Goal: Task Accomplishment & Management: Use online tool/utility

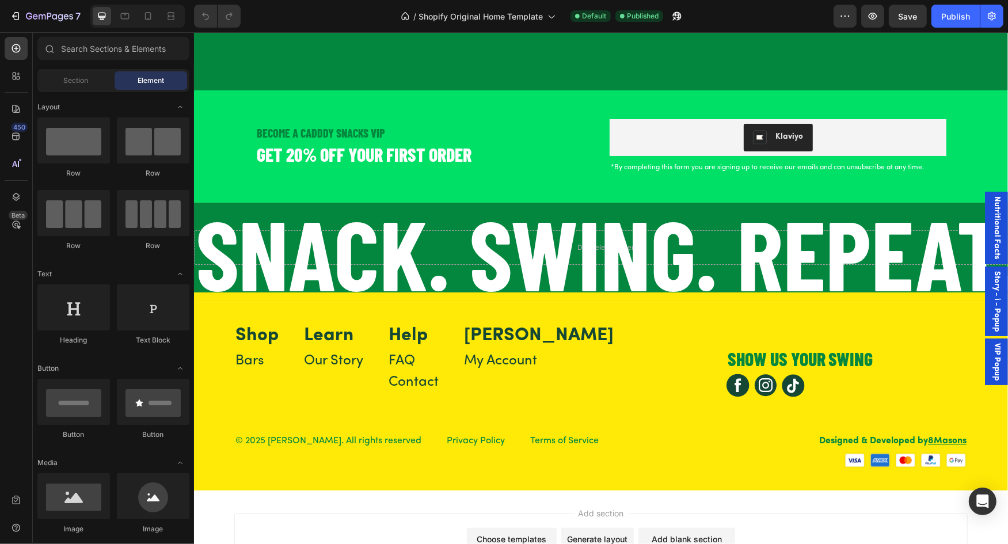
scroll to position [1708, 0]
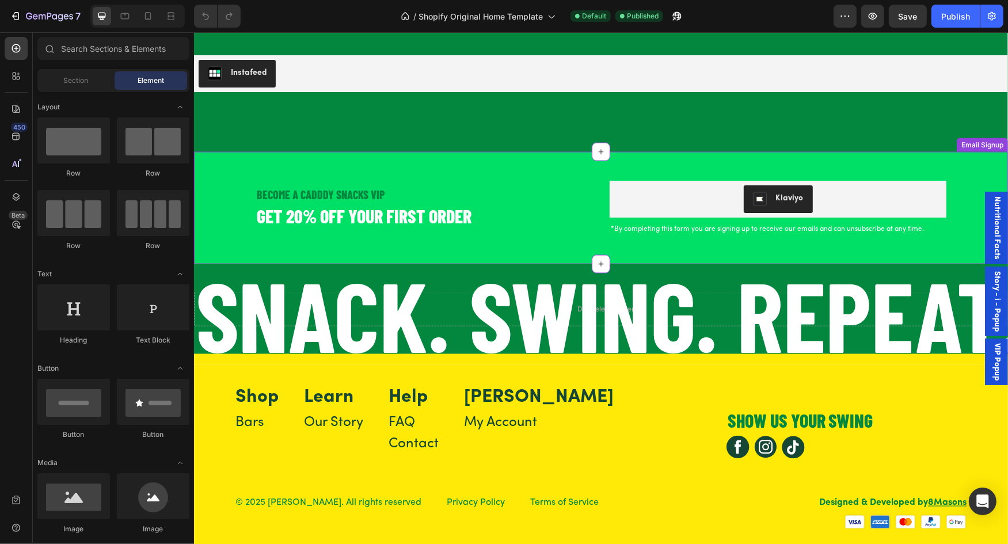
click at [512, 192] on h2 "BECOME A CADDDY SNACKS VIP" at bounding box center [423, 193] width 337 height 17
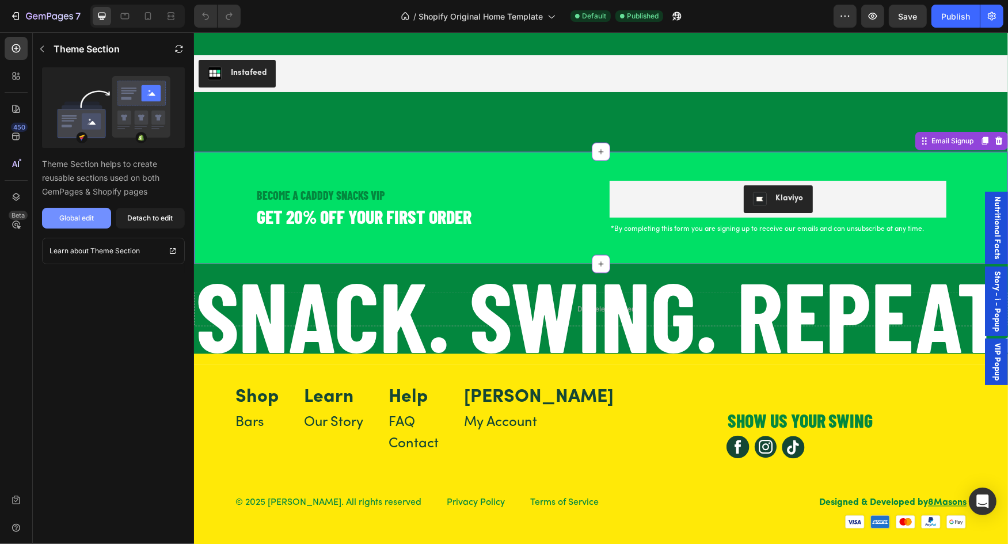
click at [57, 216] on button "Global edit" at bounding box center [76, 218] width 69 height 21
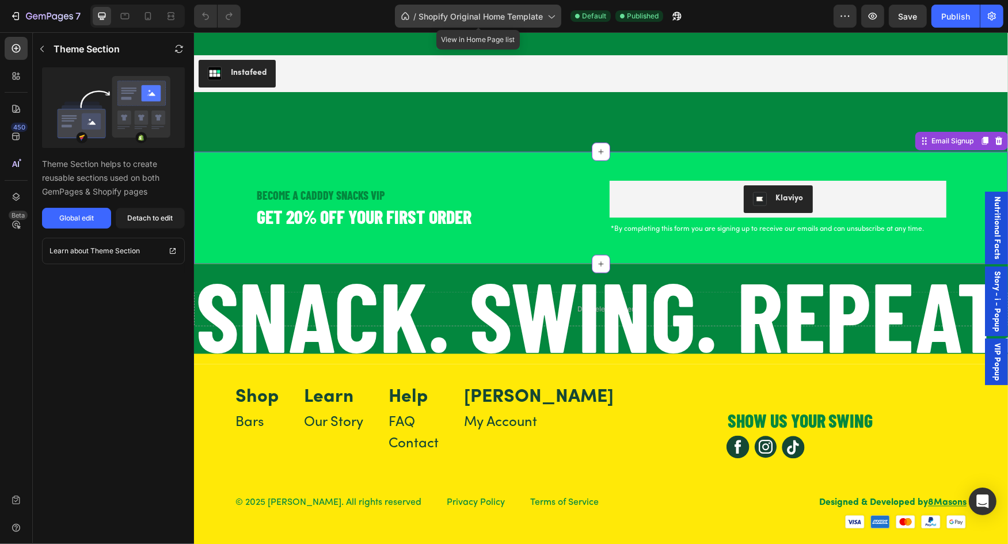
click at [544, 18] on div "/ Shopify Original Home Template" at bounding box center [478, 16] width 166 height 23
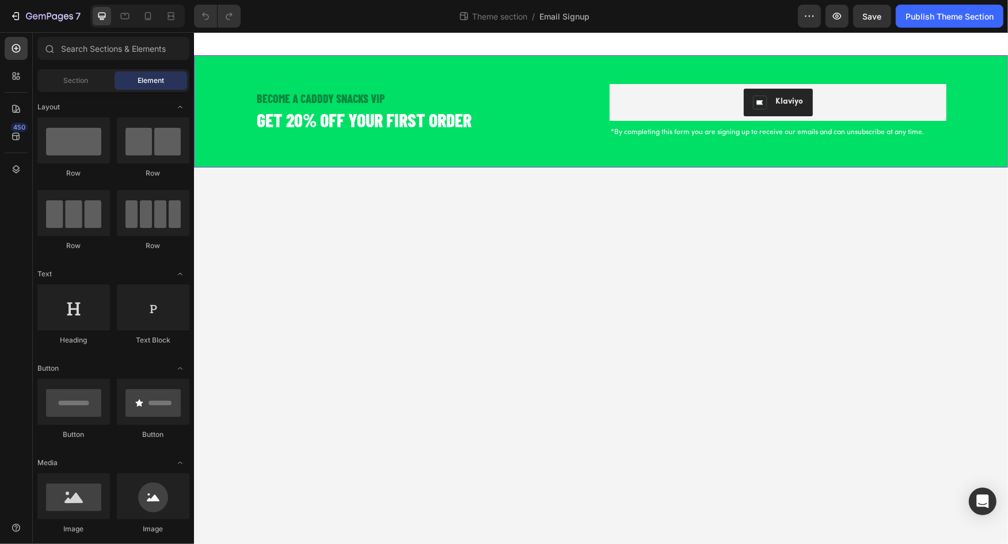
click at [497, 67] on div "BECOME A CADDDY SNACKS VIP Heading GET 20% OFF YOUR FIRST ORDER Heading Klaviyo…" at bounding box center [600, 111] width 814 height 112
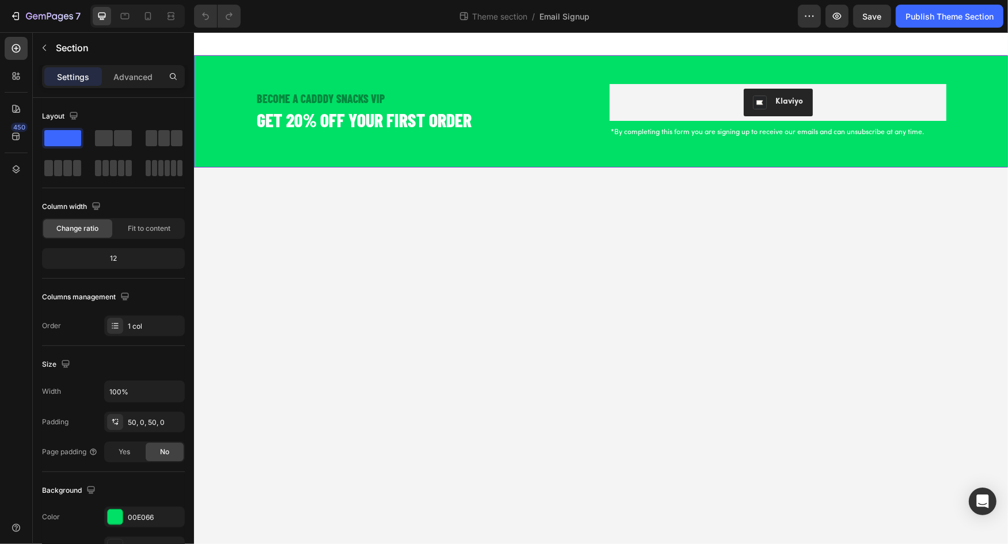
click at [905, 66] on div "BECOME A CADDDY SNACKS VIP Heading GET 20% OFF YOUR FIRST ORDER Heading Klaviyo…" at bounding box center [600, 111] width 814 height 112
click at [855, 104] on div "Klaviyo" at bounding box center [778, 102] width 328 height 28
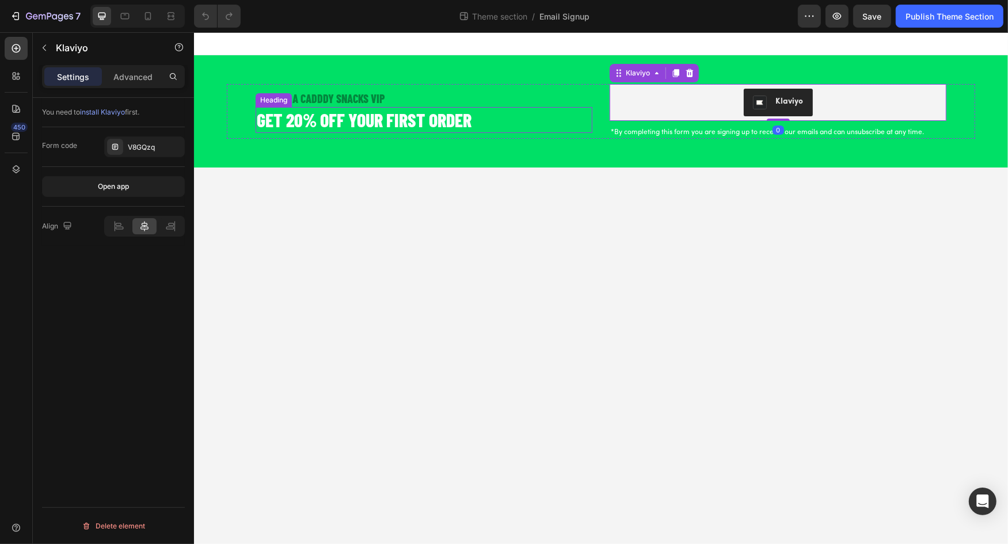
click at [430, 92] on h2 "BECOME A CADDDY SNACKS VIP" at bounding box center [423, 97] width 337 height 17
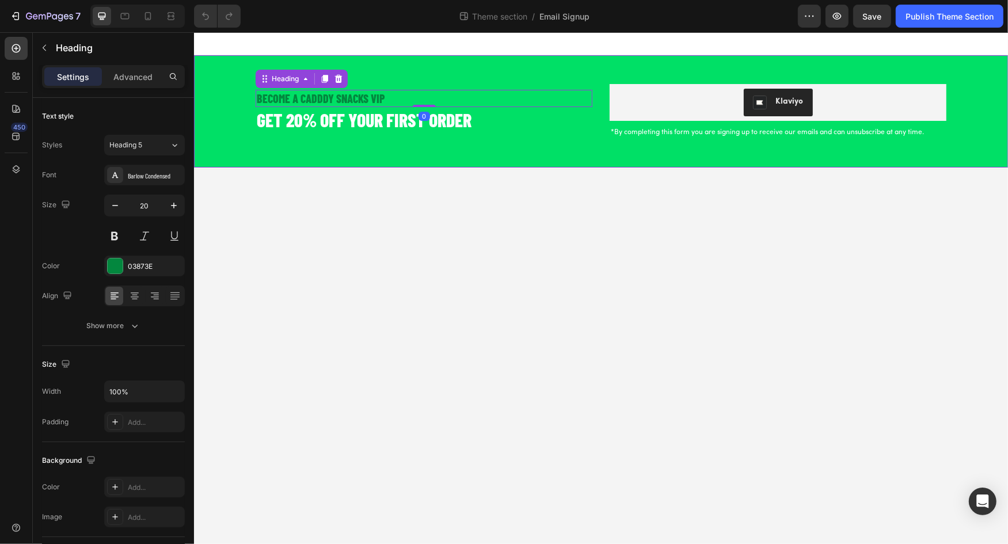
click at [395, 57] on div "BECOME A CADDDY SNACKS VIP Heading 0 GET 20% OFF YOUR FIRST ORDER Heading Klavi…" at bounding box center [600, 111] width 814 height 112
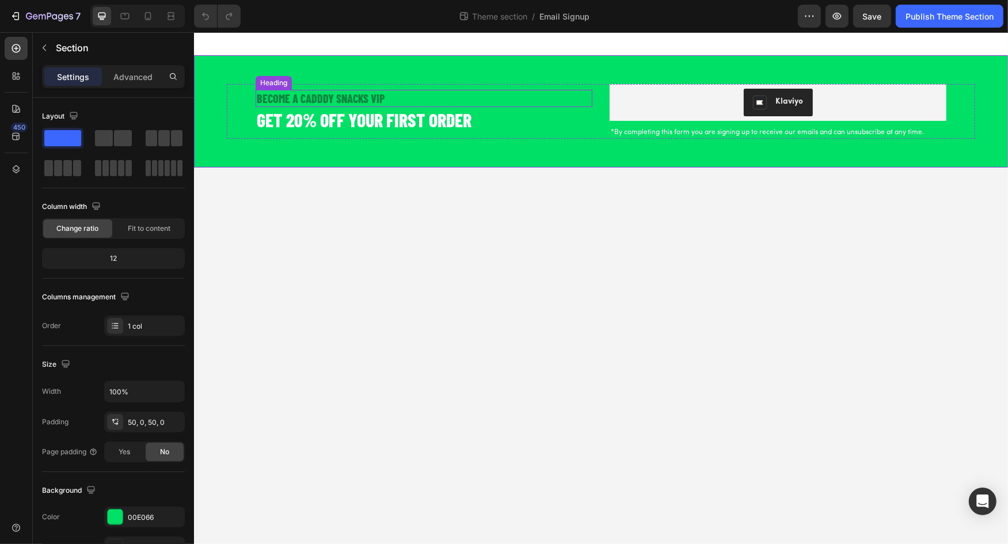
click at [281, 93] on h2 "BECOME A CADDDY SNACKS VIP" at bounding box center [423, 97] width 337 height 17
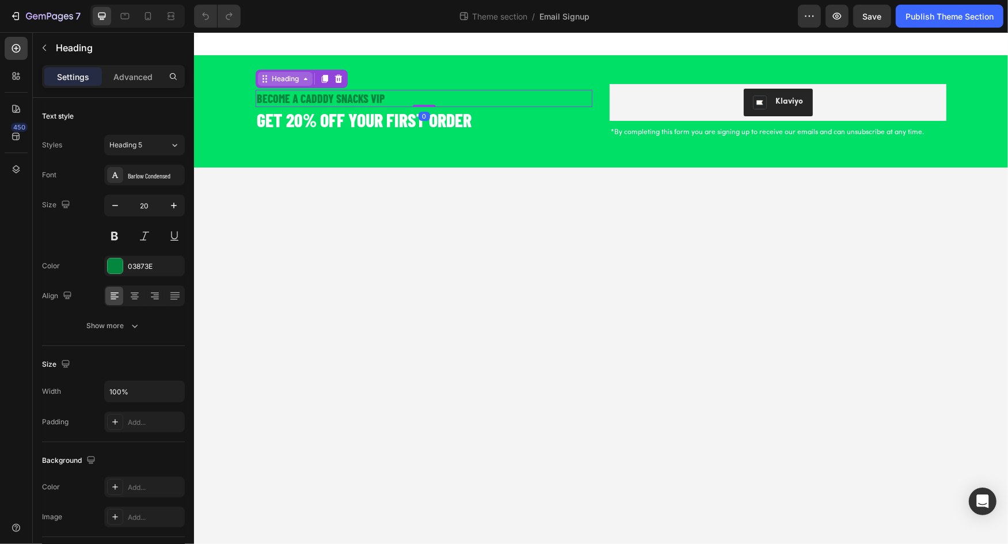
click at [265, 81] on icon at bounding box center [264, 78] width 9 height 9
click at [406, 40] on div at bounding box center [600, 43] width 814 height 23
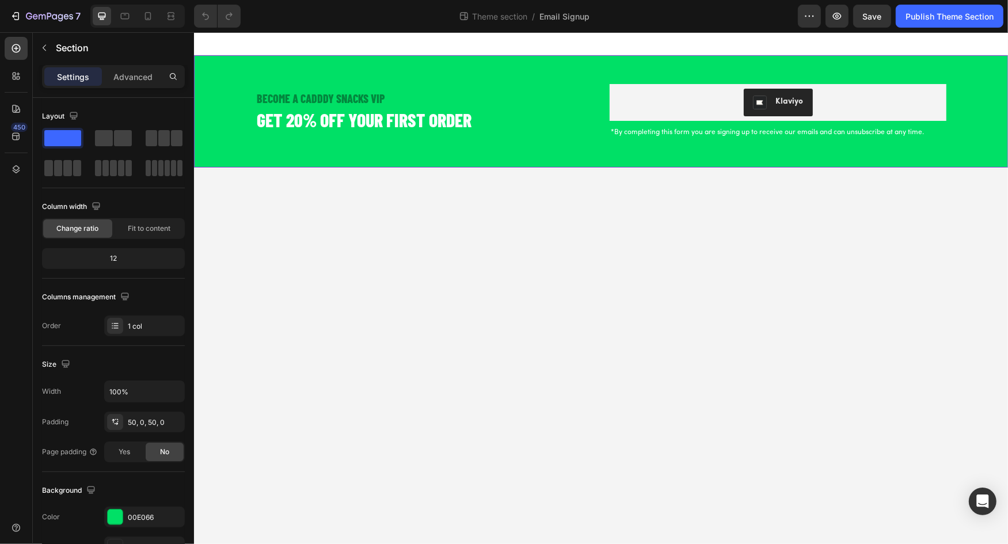
click at [413, 65] on div "BECOME A CADDDY SNACKS VIP Heading GET 20% OFF YOUR FIRST ORDER Heading Klaviyo…" at bounding box center [600, 111] width 814 height 112
click at [403, 58] on div "BECOME A CADDDY SNACKS VIP Heading GET 20% OFF YOUR FIRST ORDER Heading Klaviyo…" at bounding box center [600, 111] width 814 height 112
click at [319, 70] on div "BECOME A CADDDY SNACKS VIP Heading GET 20% OFF YOUR FIRST ORDER Heading Klaviyo…" at bounding box center [600, 111] width 814 height 112
click at [275, 59] on div "BECOME A CADDDY SNACKS VIP Heading GET 20% OFF YOUR FIRST ORDER Heading Klaviyo…" at bounding box center [600, 111] width 814 height 112
click at [640, 73] on div "BECOME A CADDDY SNACKS VIP Heading GET 20% OFF YOUR FIRST ORDER Heading Klaviyo…" at bounding box center [600, 111] width 814 height 112
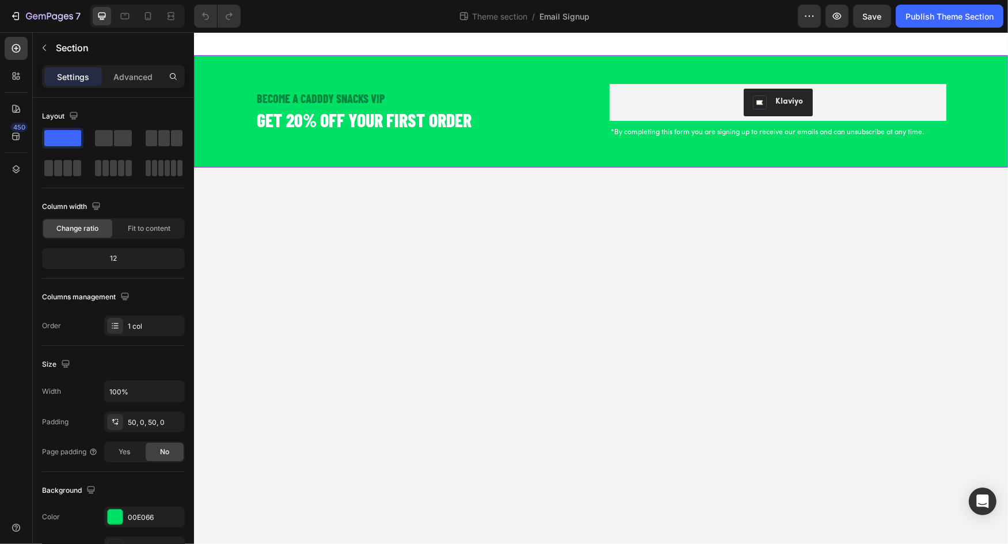
click at [317, 63] on div "BECOME A CADDDY SNACKS VIP Heading GET 20% OFF YOUR FIRST ORDER Heading Klaviyo…" at bounding box center [600, 111] width 814 height 112
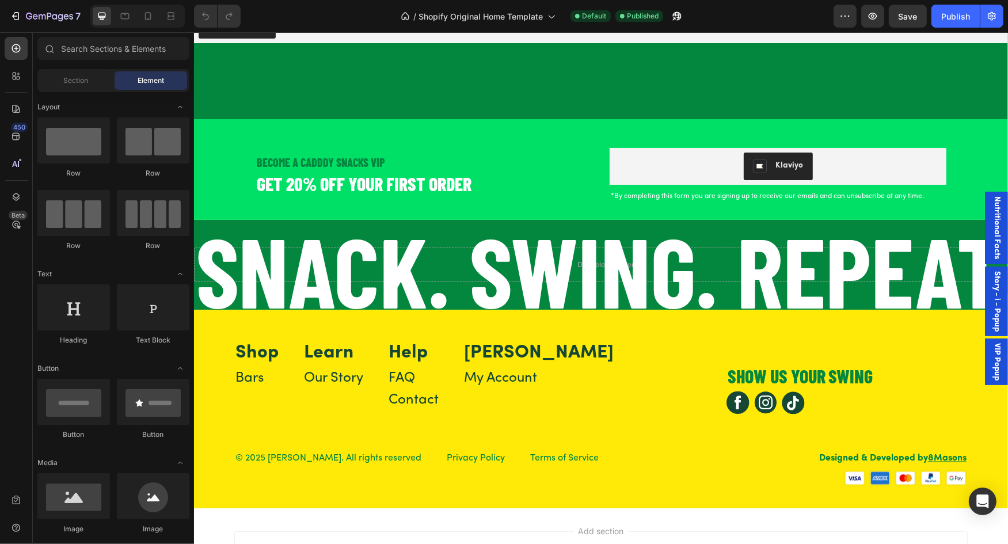
scroll to position [1732, 0]
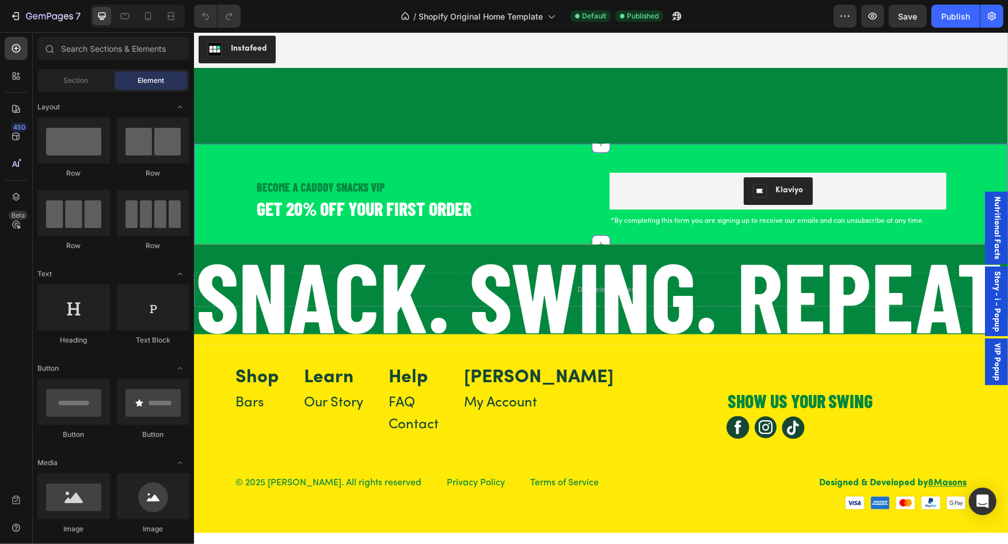
click at [525, 212] on h2 "GET 20% OFF YOUR FIRST ORDER" at bounding box center [423, 208] width 337 height 26
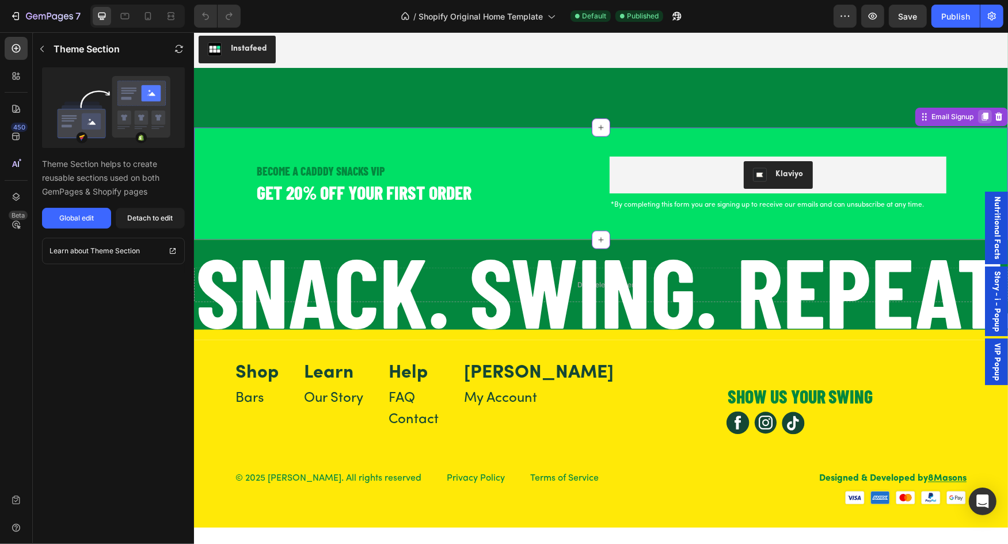
click at [984, 114] on icon at bounding box center [984, 116] width 6 height 8
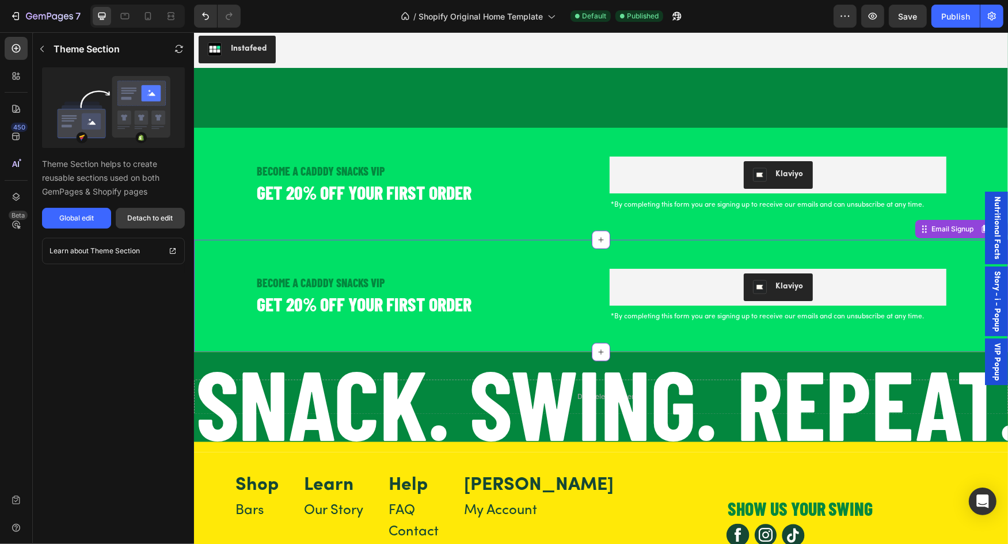
click at [130, 213] on div "Detach to edit" at bounding box center [150, 218] width 45 height 10
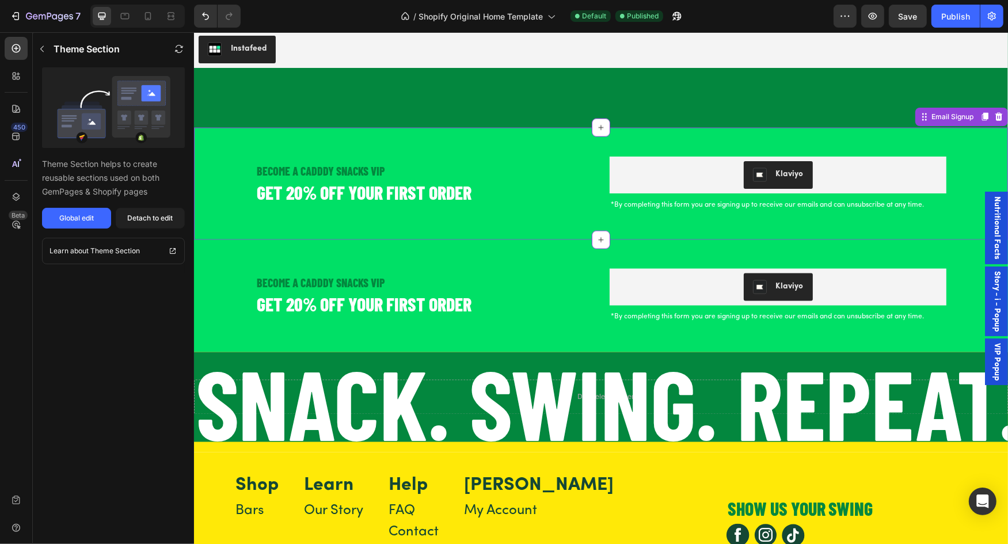
click at [482, 151] on div "BECOME A CADDDY SNACKS VIP Heading GET 20% OFF YOUR FIRST ORDER Heading [PERSON…" at bounding box center [600, 183] width 814 height 112
click at [300, 173] on h2 "BECOME A CADDDY SNACKS VIP" at bounding box center [423, 170] width 337 height 17
click at [157, 217] on div "Detach to edit" at bounding box center [150, 218] width 45 height 10
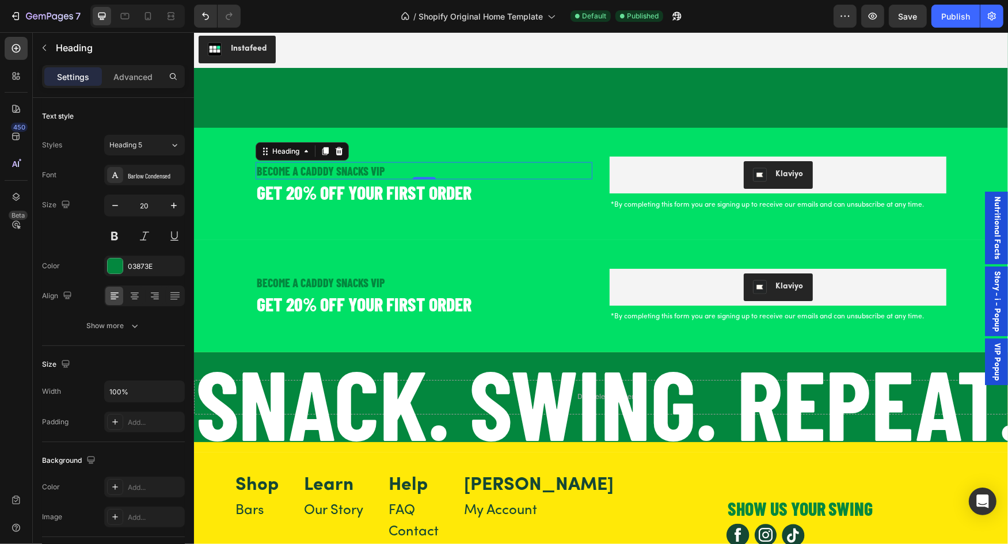
click at [561, 165] on h2 "BECOME A CADDDY SNACKS VIP" at bounding box center [423, 170] width 337 height 17
click at [340, 147] on icon at bounding box center [338, 150] width 9 height 9
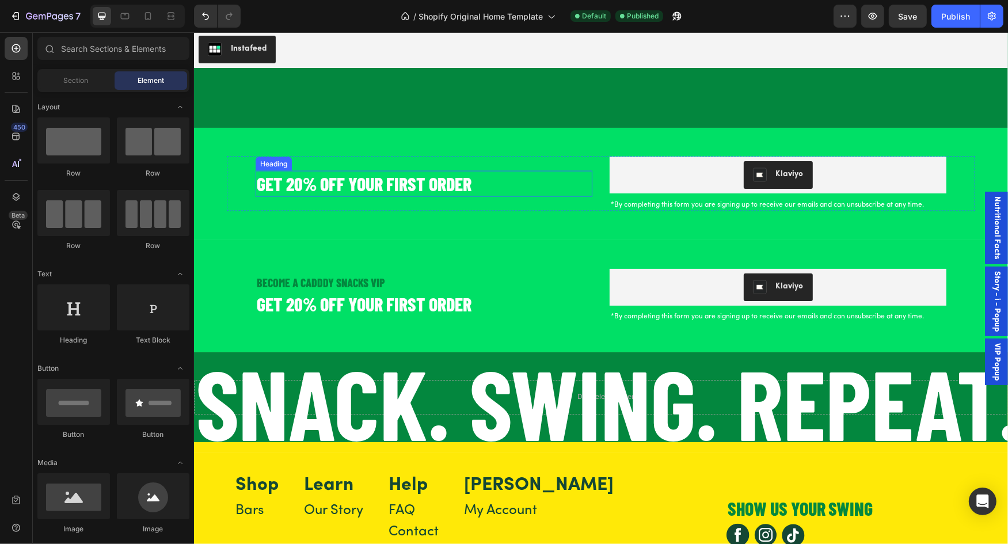
click at [336, 174] on h2 "GET 20% OFF YOUR FIRST ORDER" at bounding box center [423, 183] width 337 height 26
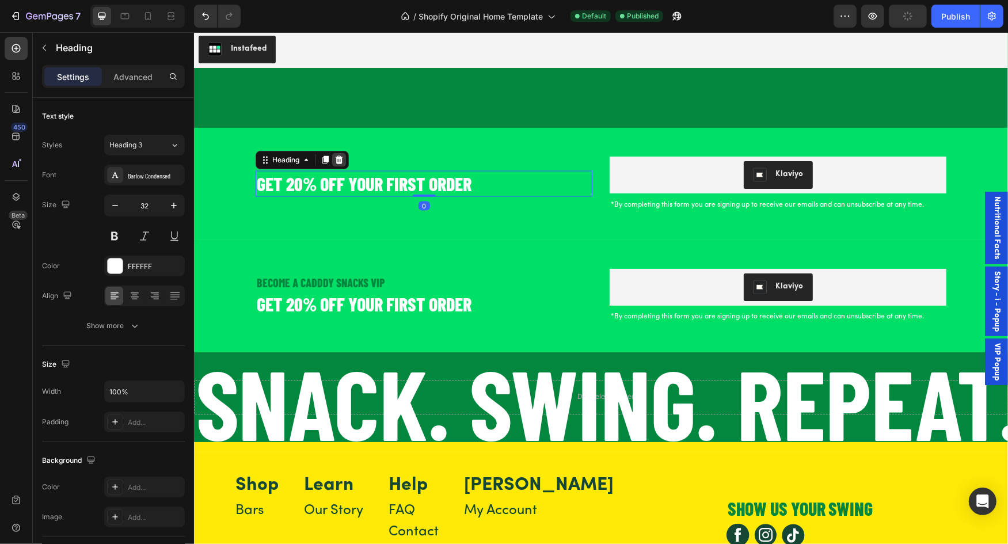
click at [342, 161] on icon at bounding box center [338, 159] width 9 height 9
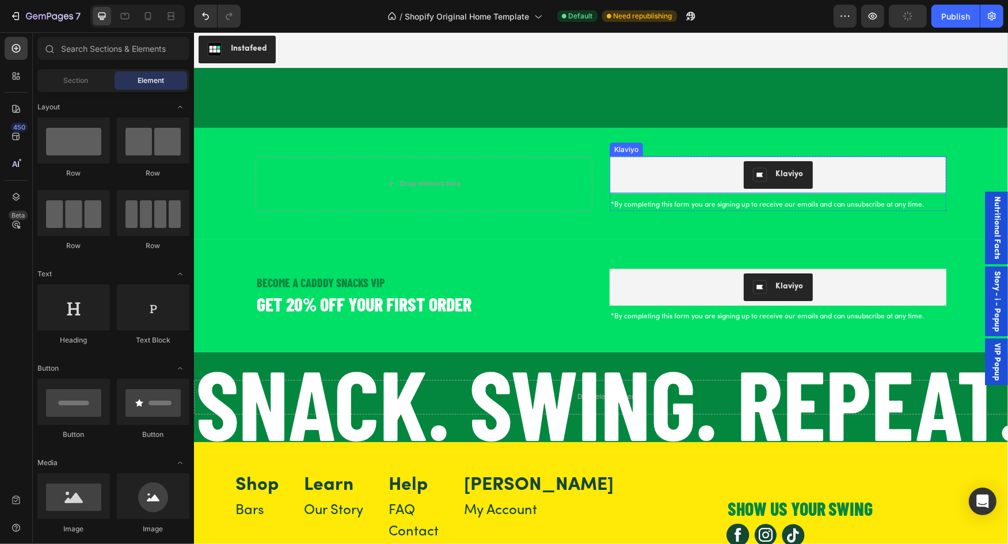
click at [658, 178] on div "Klaviyo" at bounding box center [778, 175] width 328 height 28
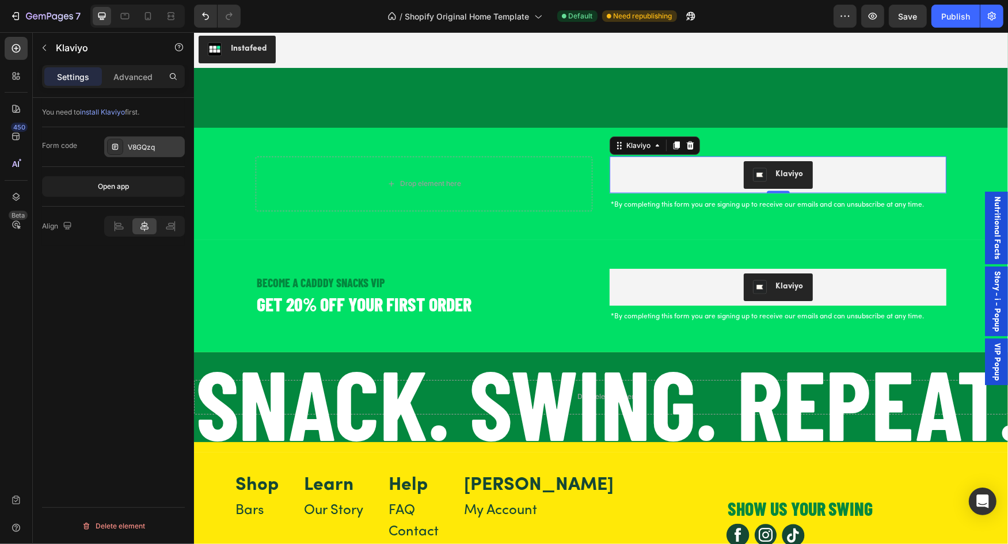
click at [155, 149] on div "V8GQzq" at bounding box center [155, 147] width 54 height 10
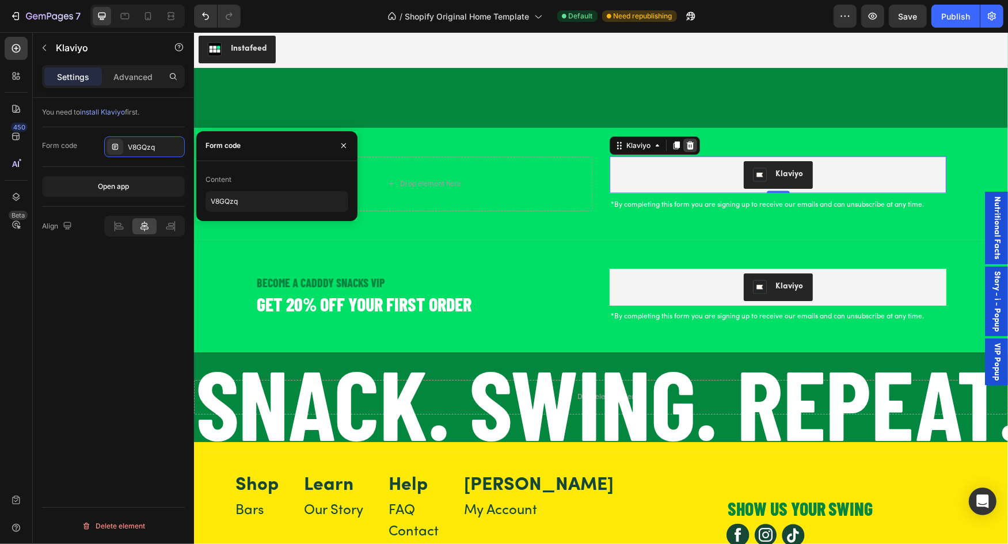
click at [690, 144] on icon at bounding box center [689, 144] width 9 height 9
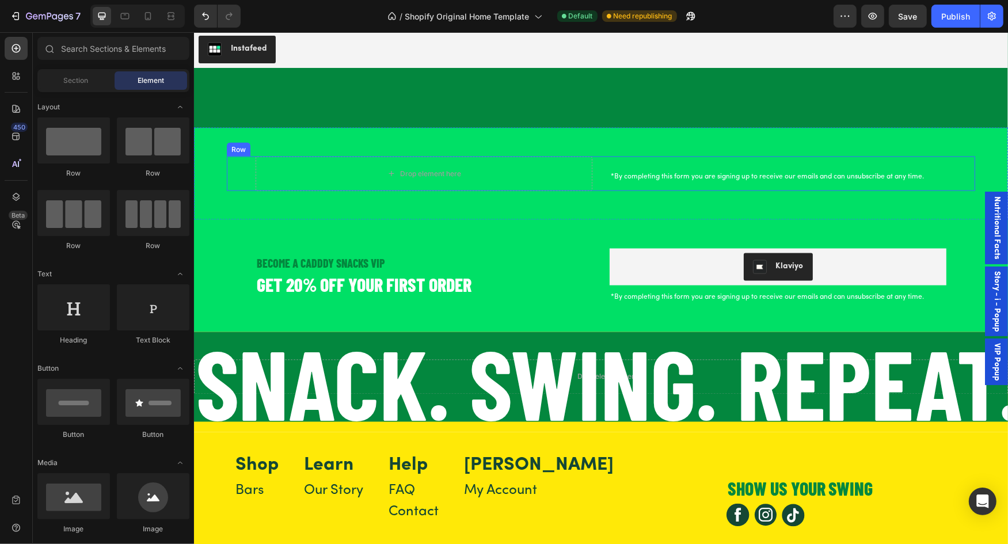
click at [604, 174] on div "Drop element here *By completing this form you are signing up to receive our em…" at bounding box center [600, 173] width 748 height 35
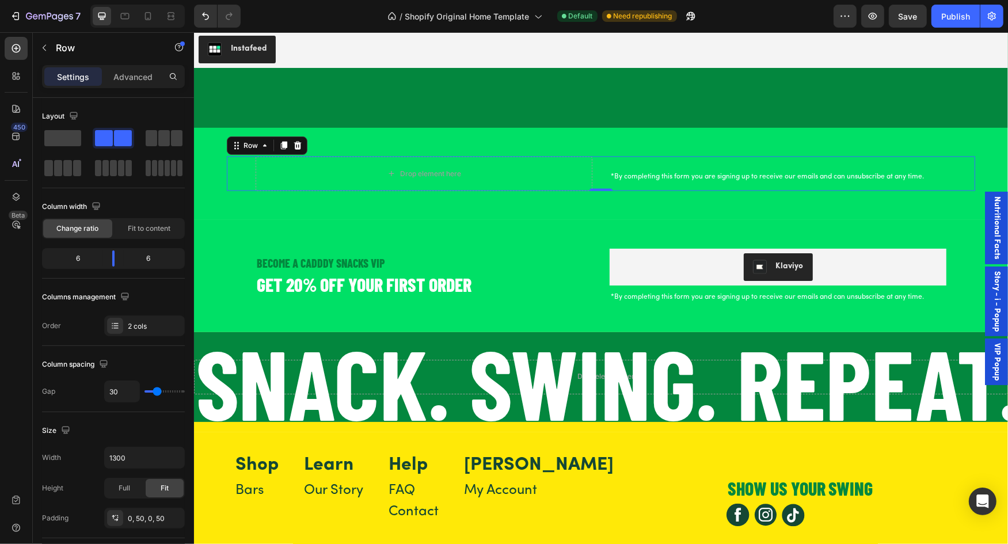
click at [643, 172] on h2 "*By completing this form you are signing up to receive our emails and can unsub…" at bounding box center [777, 176] width 337 height 12
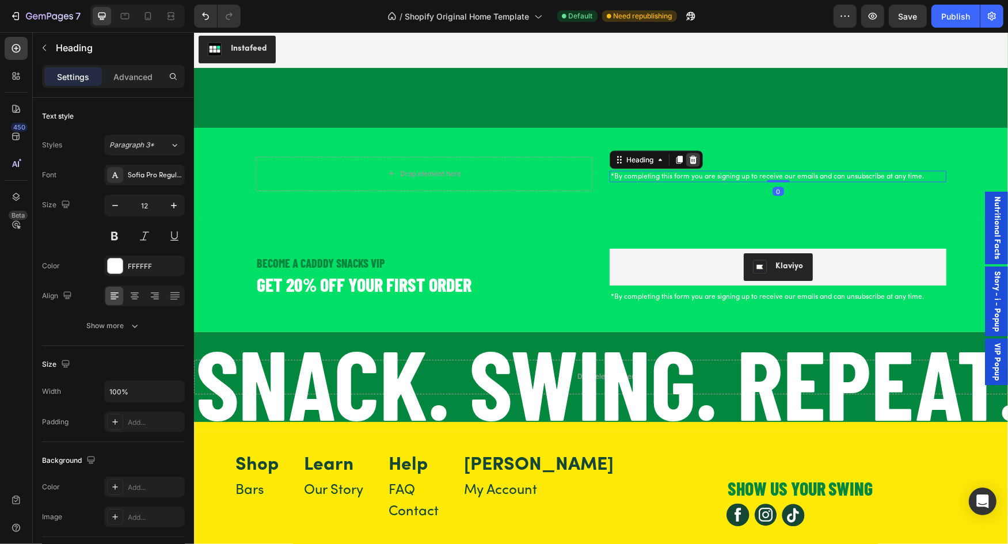
click at [692, 158] on icon at bounding box center [692, 159] width 9 height 9
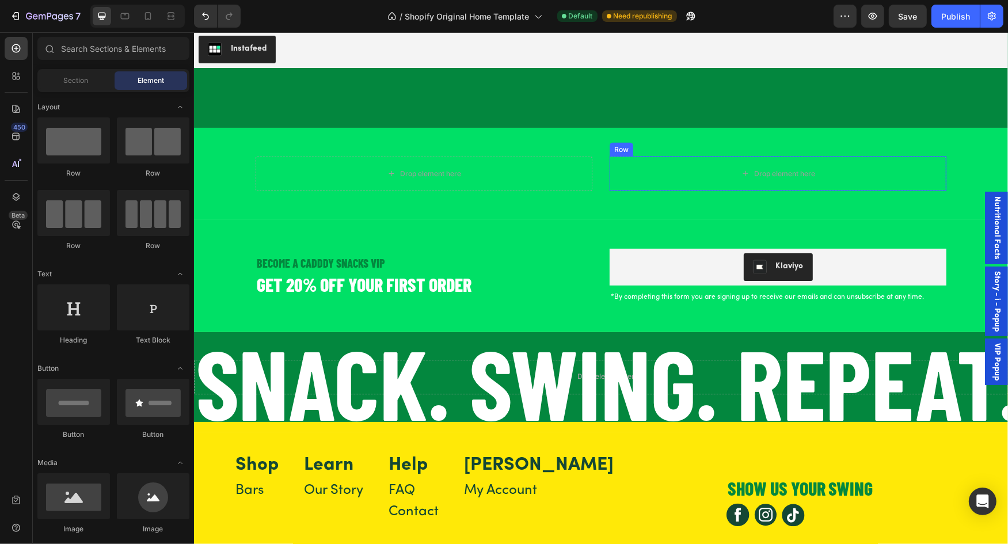
click at [635, 174] on div "Drop element here" at bounding box center [777, 173] width 337 height 35
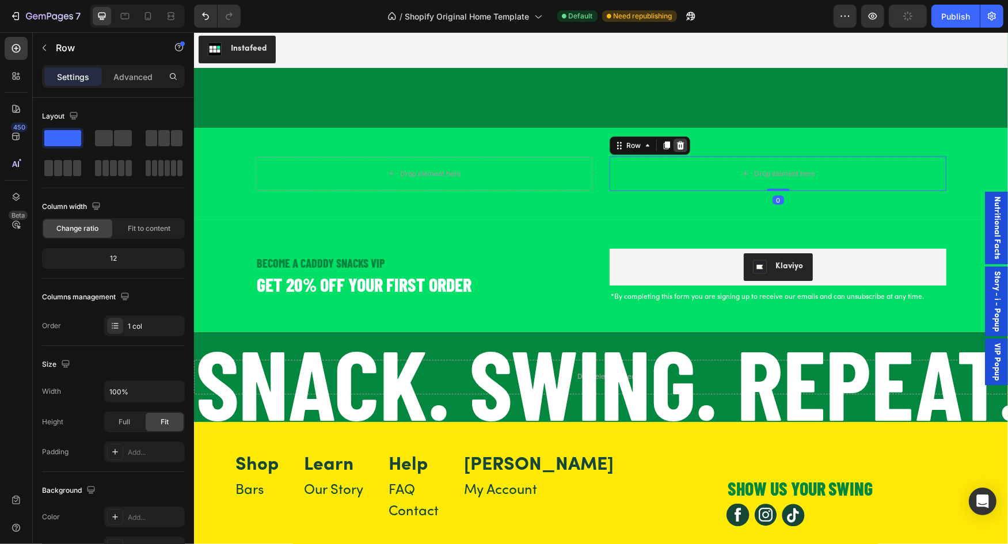
click at [685, 141] on div at bounding box center [680, 145] width 14 height 14
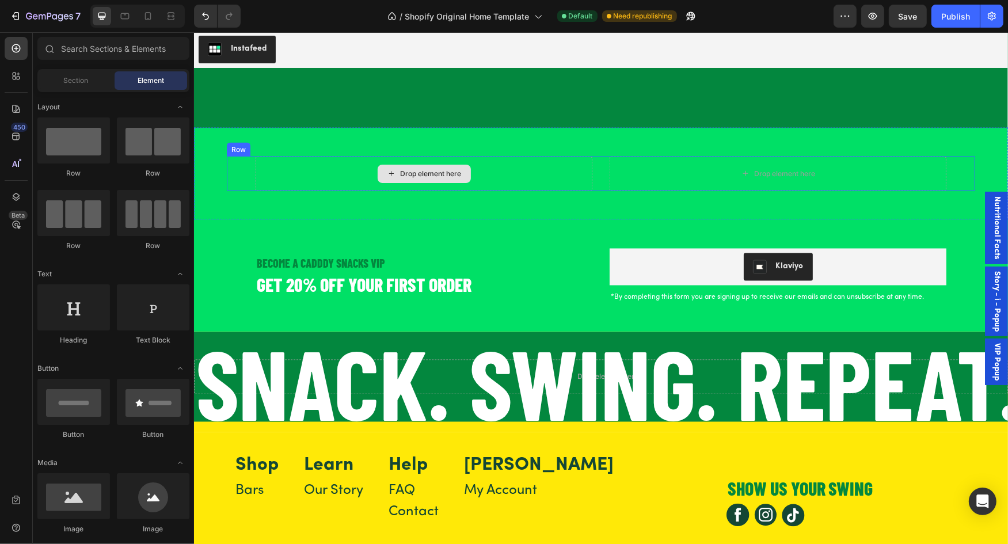
click at [554, 185] on div "Drop element here" at bounding box center [423, 173] width 337 height 35
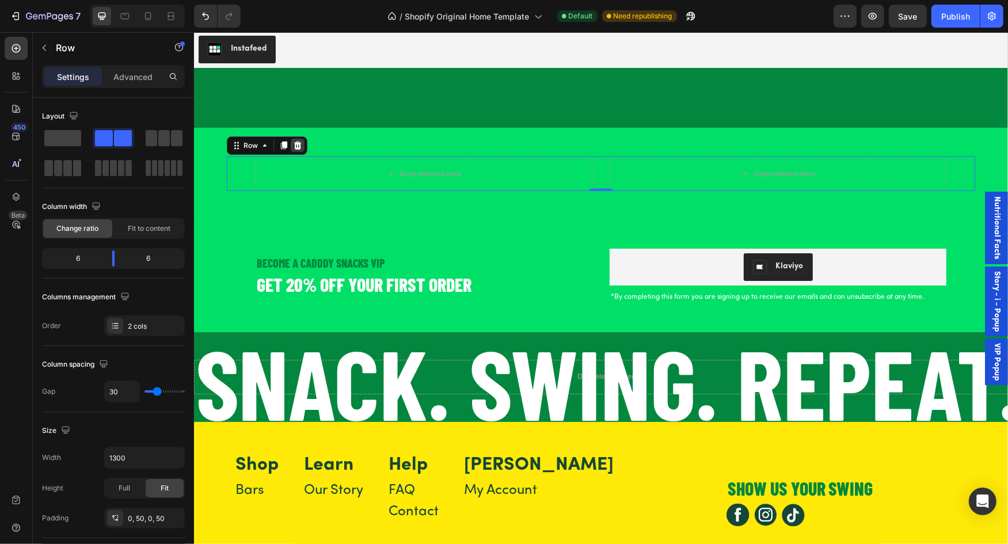
click at [299, 139] on div at bounding box center [297, 145] width 14 height 14
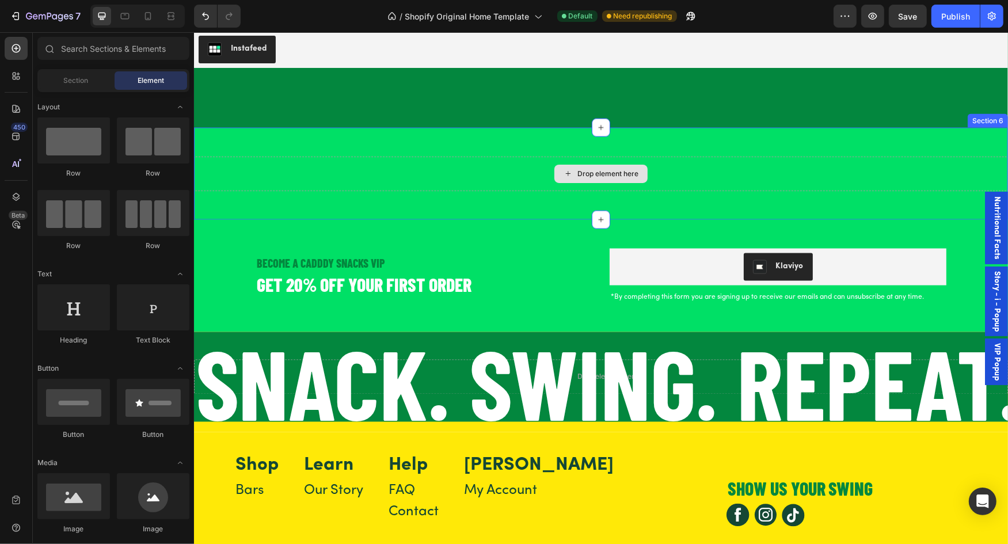
click at [408, 168] on div "Drop element here" at bounding box center [600, 173] width 814 height 35
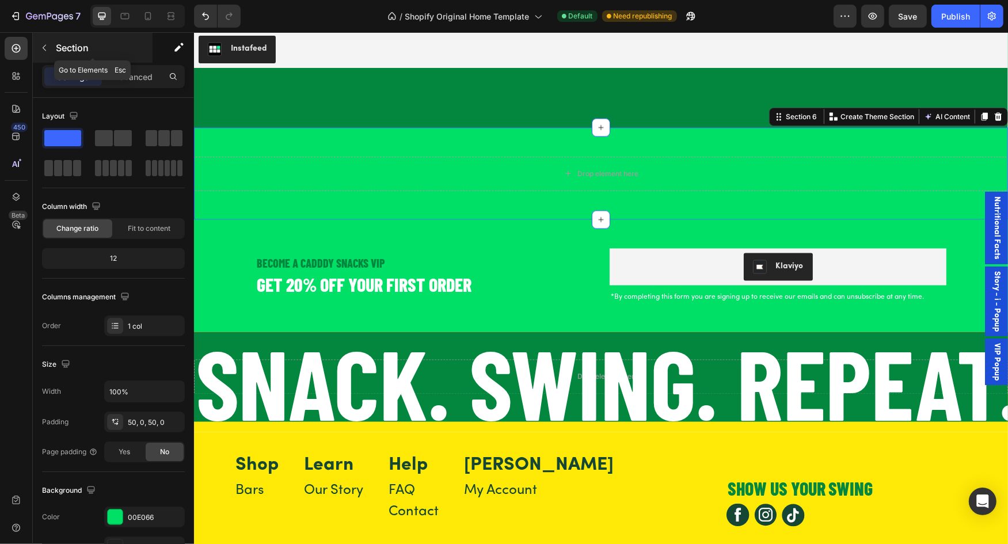
click at [46, 44] on icon "button" at bounding box center [44, 47] width 9 height 9
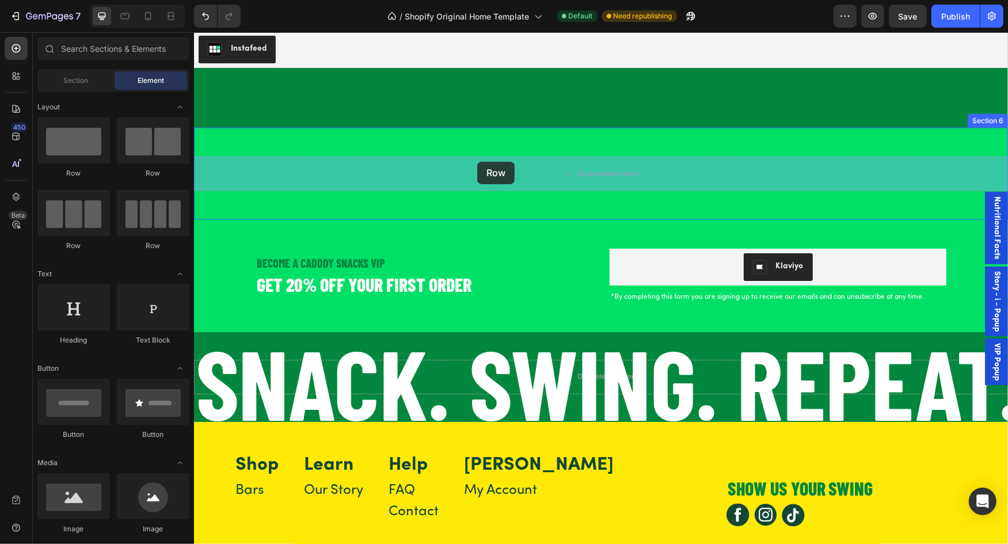
drag, startPoint x: 251, startPoint y: 178, endPoint x: 477, endPoint y: 161, distance: 226.3
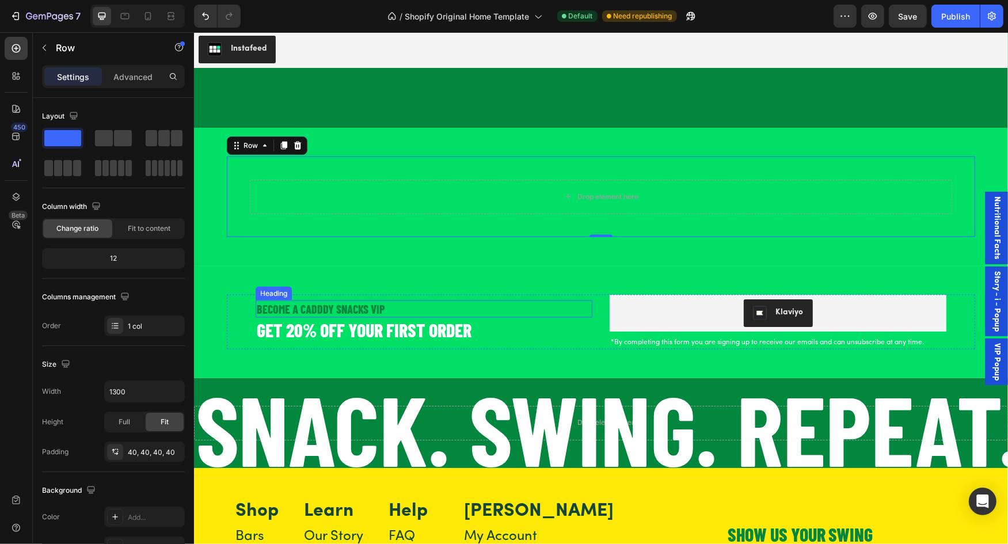
click at [357, 308] on h2 "BECOME A CADDDY SNACKS VIP" at bounding box center [423, 308] width 337 height 17
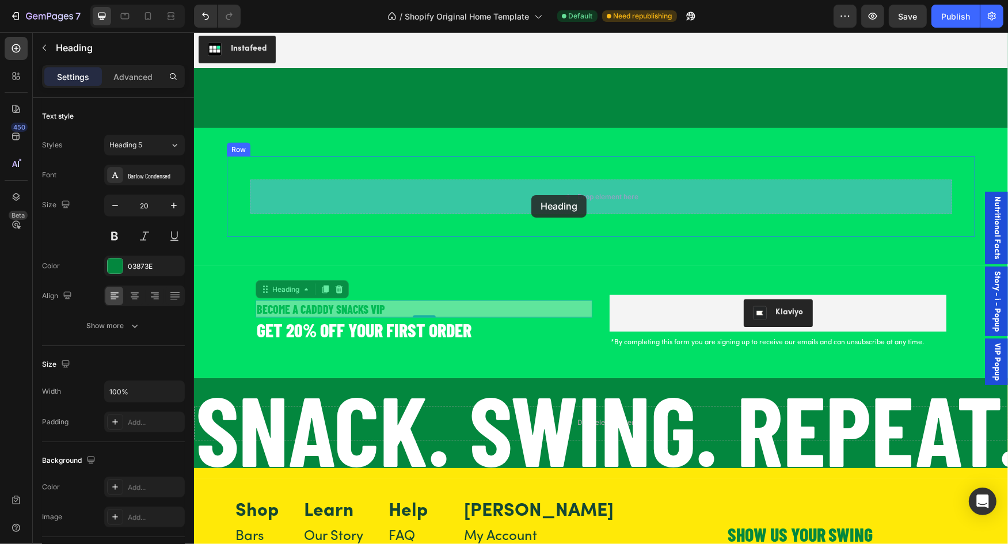
drag, startPoint x: 266, startPoint y: 289, endPoint x: 530, endPoint y: 195, distance: 279.8
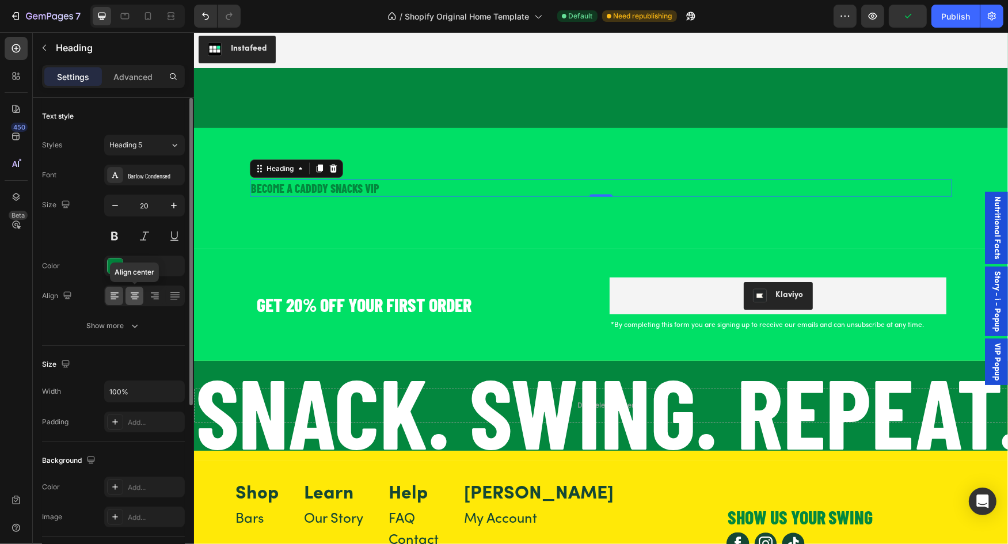
click at [138, 300] on icon at bounding box center [135, 296] width 12 height 12
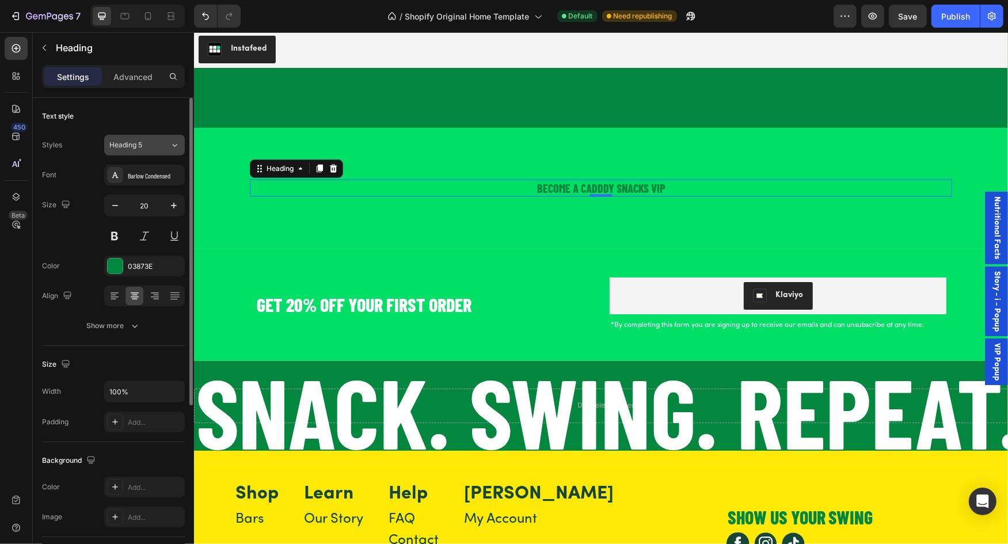
click at [181, 138] on button "Heading 5" at bounding box center [144, 145] width 81 height 21
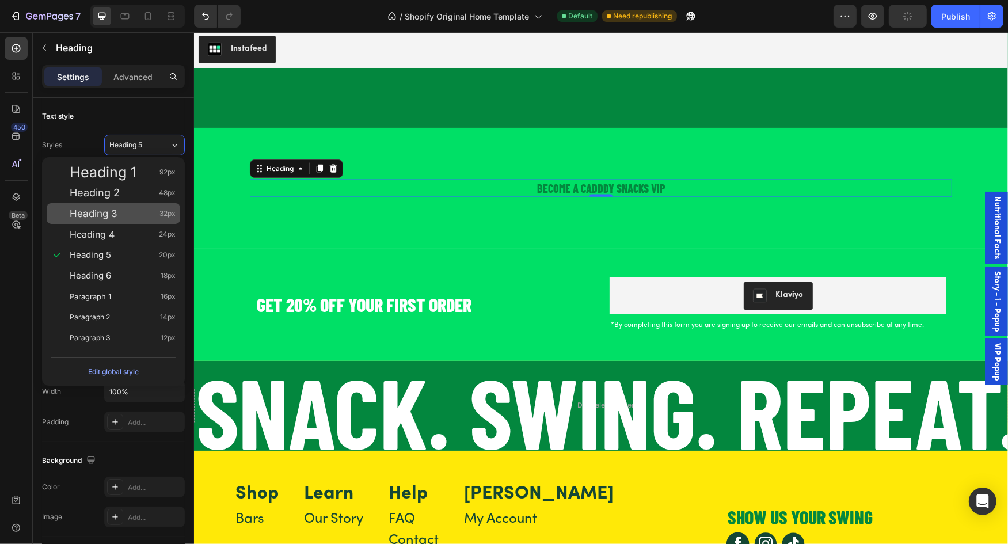
click at [132, 208] on div "Heading 3 32px" at bounding box center [123, 214] width 106 height 12
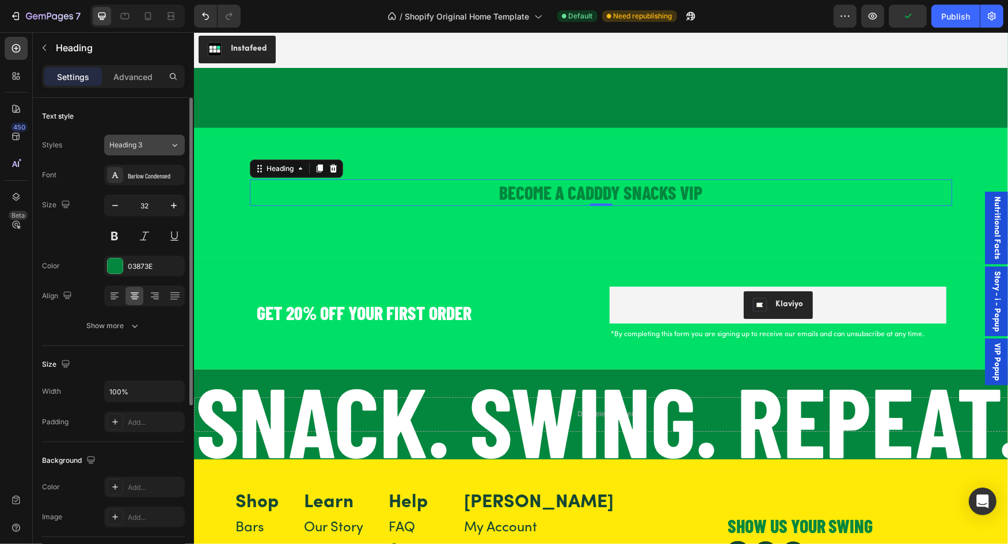
click at [162, 140] on div "Heading 3" at bounding box center [139, 145] width 60 height 10
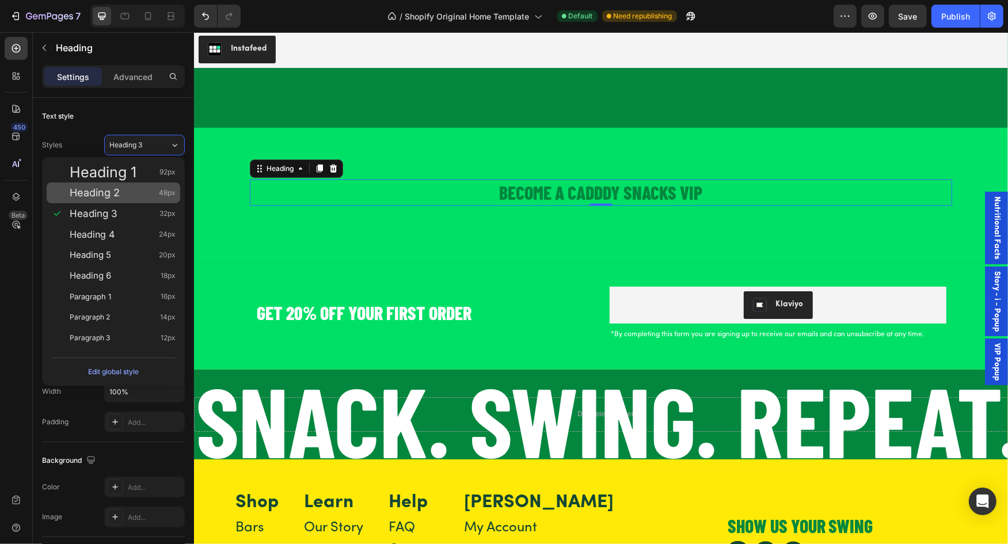
click at [147, 196] on div "Heading 2 48px" at bounding box center [123, 193] width 106 height 12
type input "48"
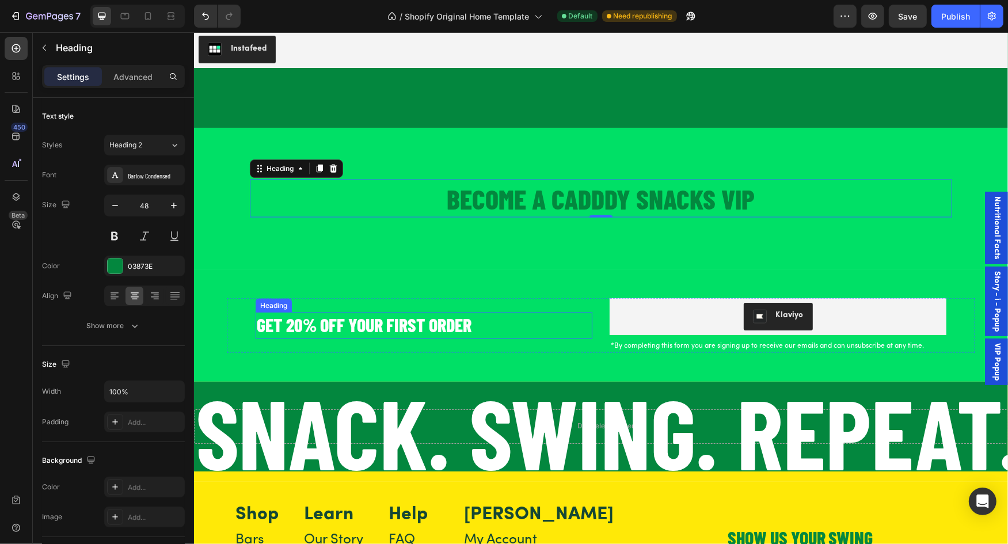
click at [413, 328] on h2 "GET 20% OFF YOUR FIRST ORDER" at bounding box center [423, 325] width 337 height 26
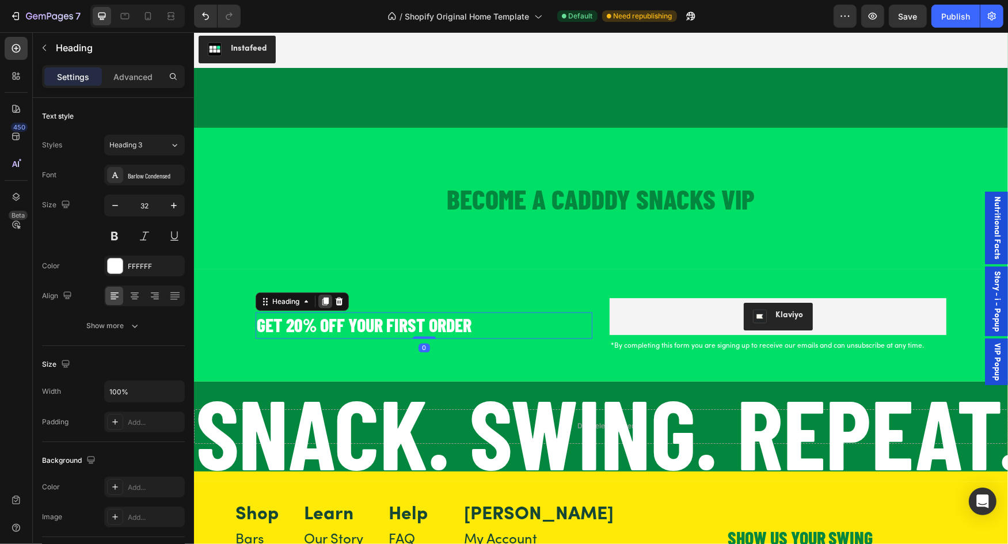
click at [325, 305] on div at bounding box center [325, 301] width 14 height 14
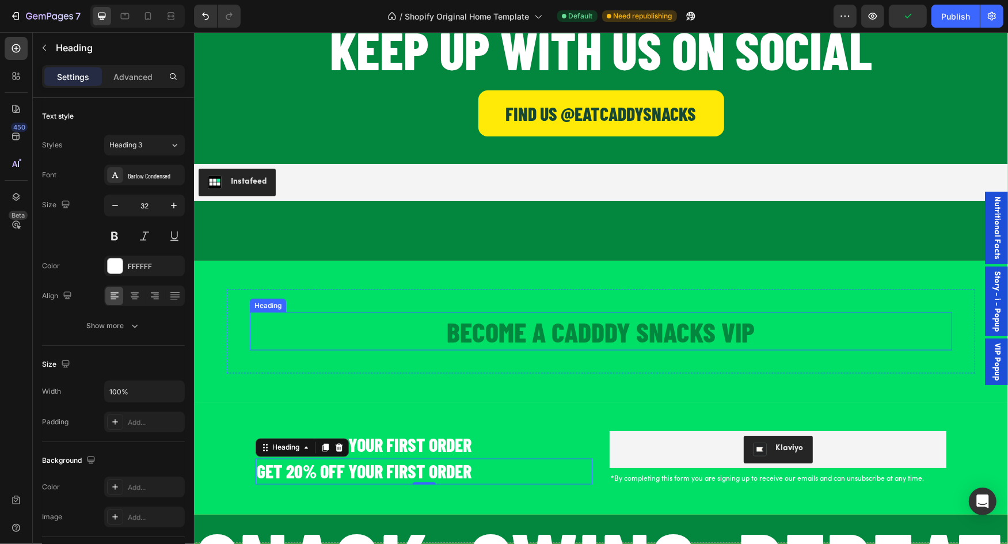
scroll to position [1629, 0]
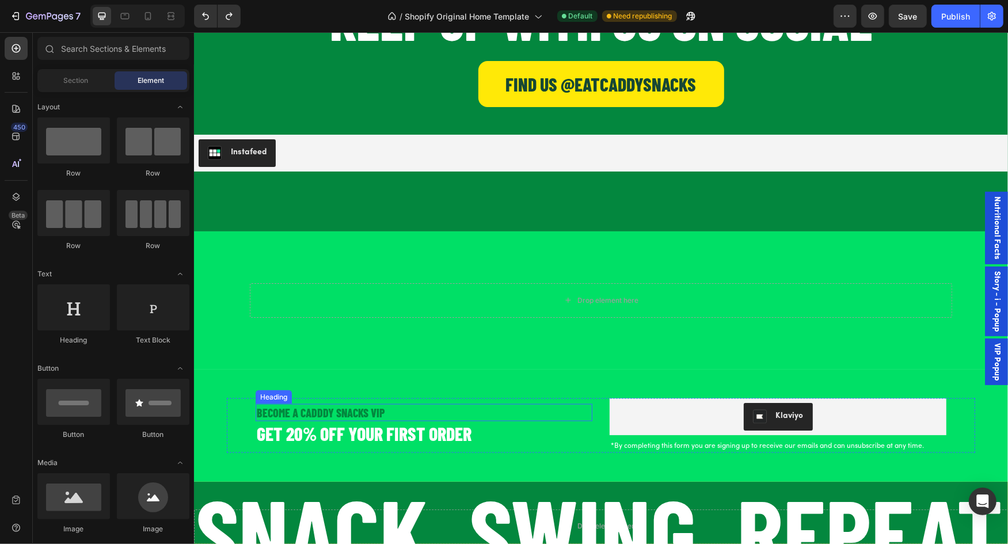
click at [389, 403] on h2 "BECOME A CADDDY SNACKS VIP" at bounding box center [423, 411] width 337 height 17
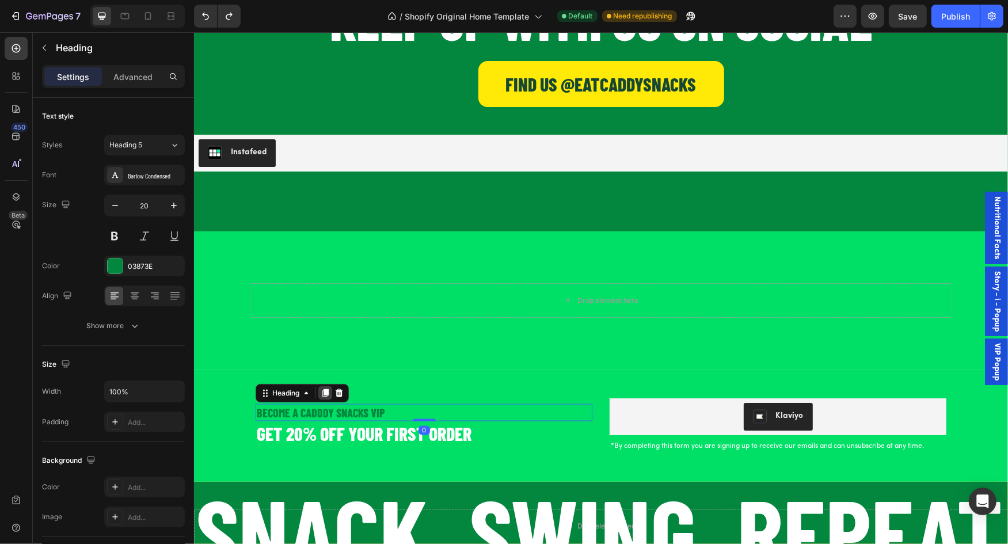
click at [327, 389] on icon at bounding box center [325, 393] width 6 height 8
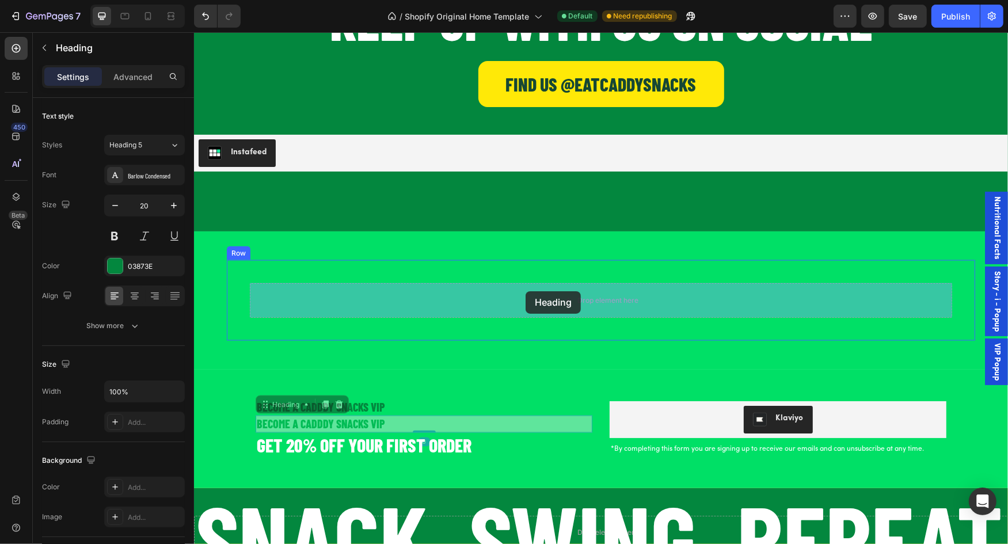
drag, startPoint x: 268, startPoint y: 405, endPoint x: 524, endPoint y: 293, distance: 279.1
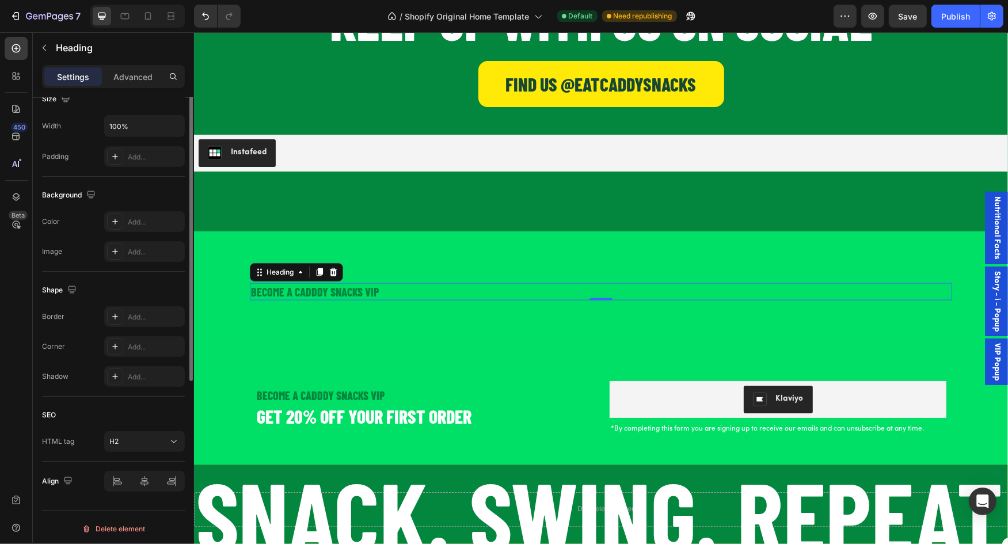
scroll to position [0, 0]
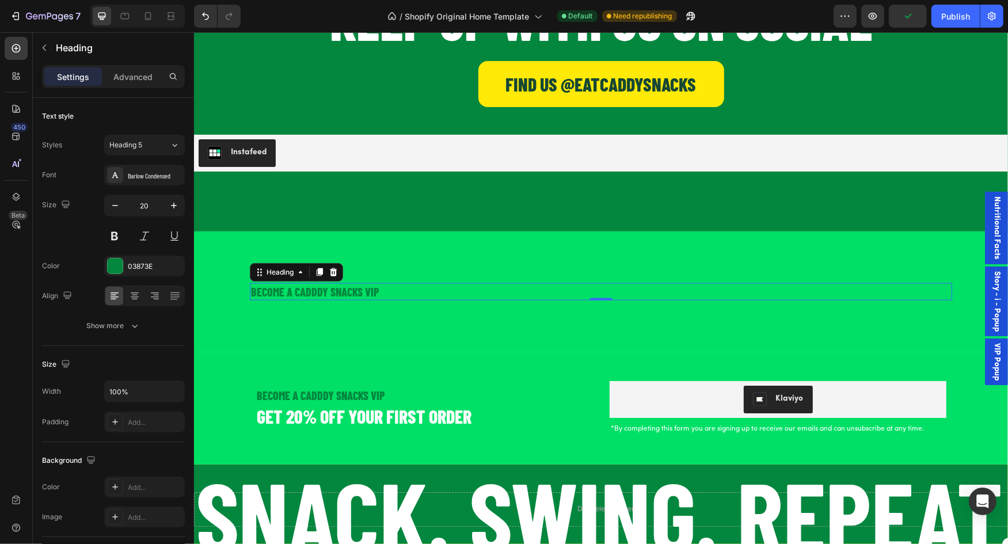
click at [375, 288] on h2 "BECOME A CADDDY SNACKS VIP" at bounding box center [600, 291] width 702 height 17
click at [303, 287] on p "BECOME A CADDDY SNACKS VIP" at bounding box center [600, 291] width 700 height 15
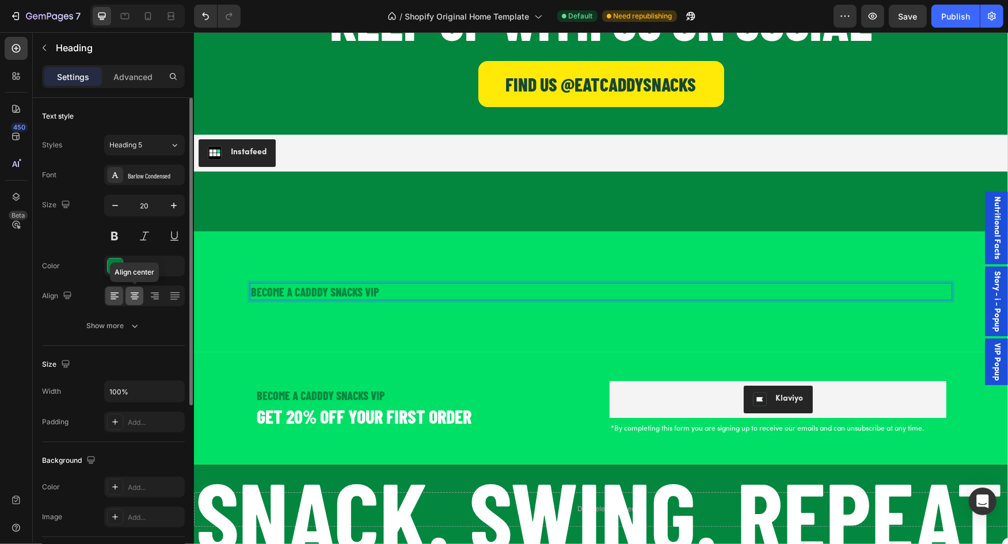
click at [140, 294] on div at bounding box center [134, 296] width 18 height 18
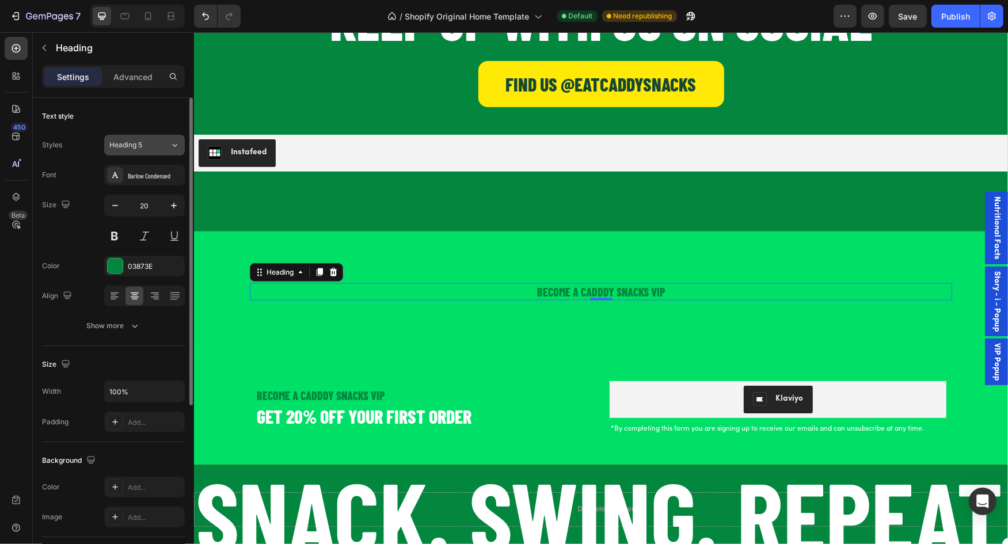
click at [166, 135] on button "Heading 5" at bounding box center [144, 145] width 81 height 21
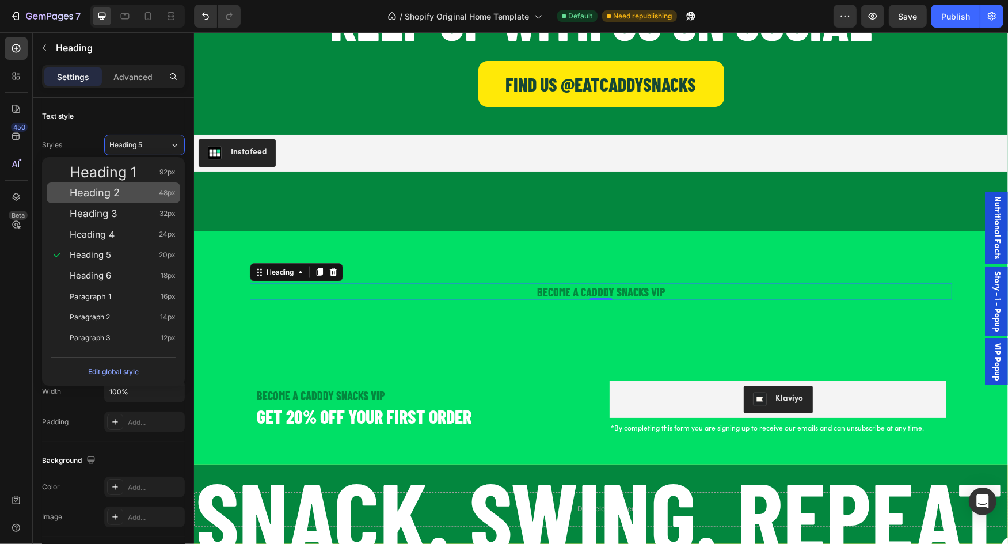
click at [148, 196] on div "Heading 2 48px" at bounding box center [123, 193] width 106 height 12
type input "48"
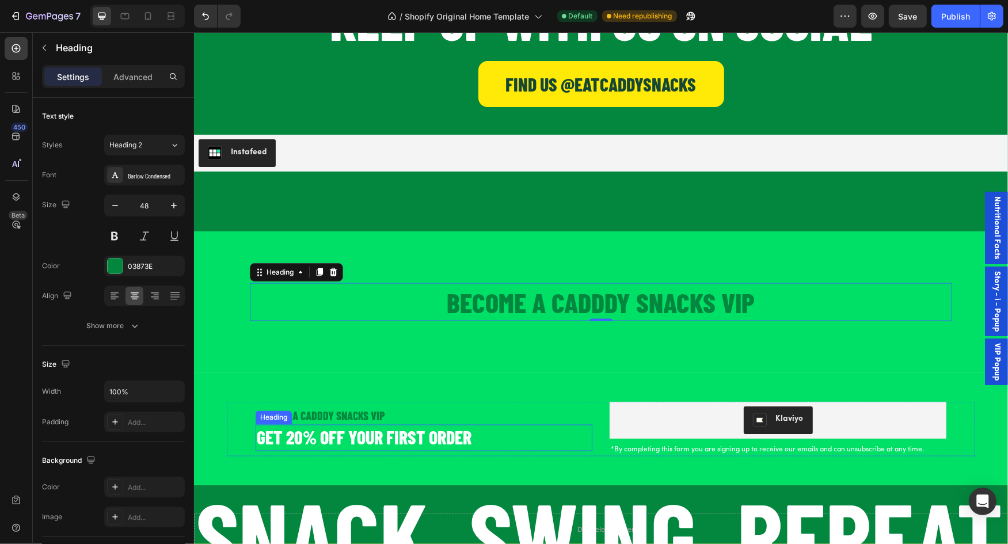
click at [321, 433] on h2 "GET 20% OFF YOUR FIRST ORDER" at bounding box center [423, 437] width 337 height 26
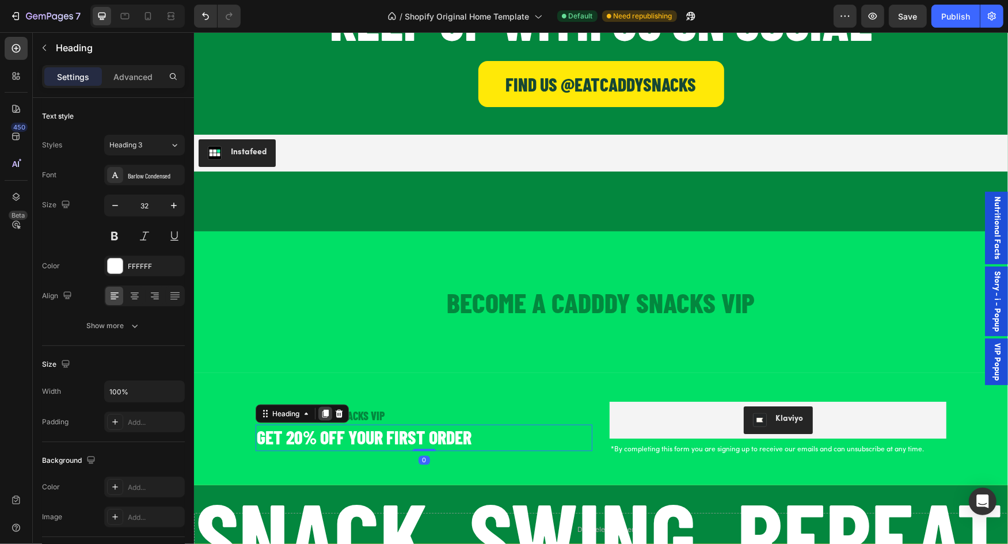
click at [325, 410] on icon at bounding box center [325, 413] width 6 height 8
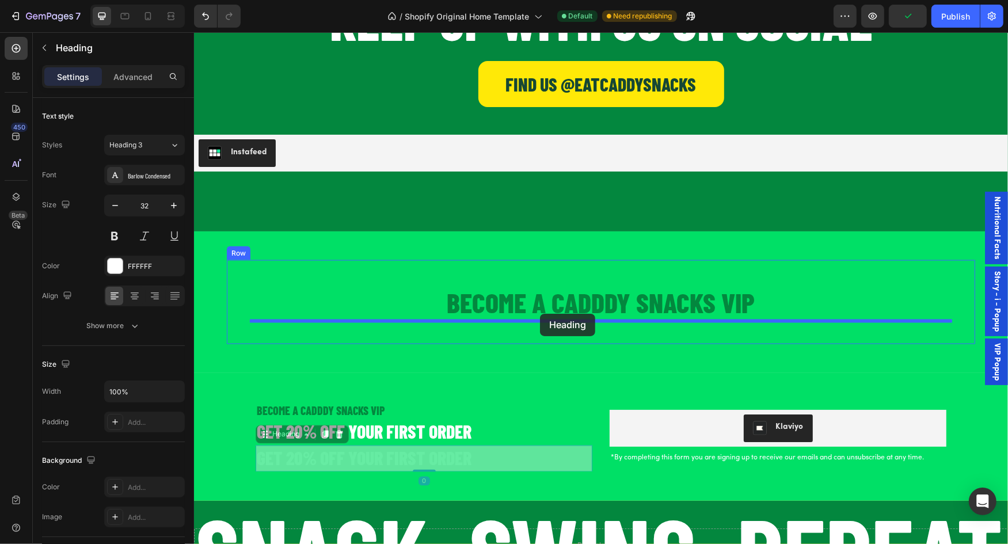
drag, startPoint x: 267, startPoint y: 433, endPoint x: 539, endPoint y: 313, distance: 297.4
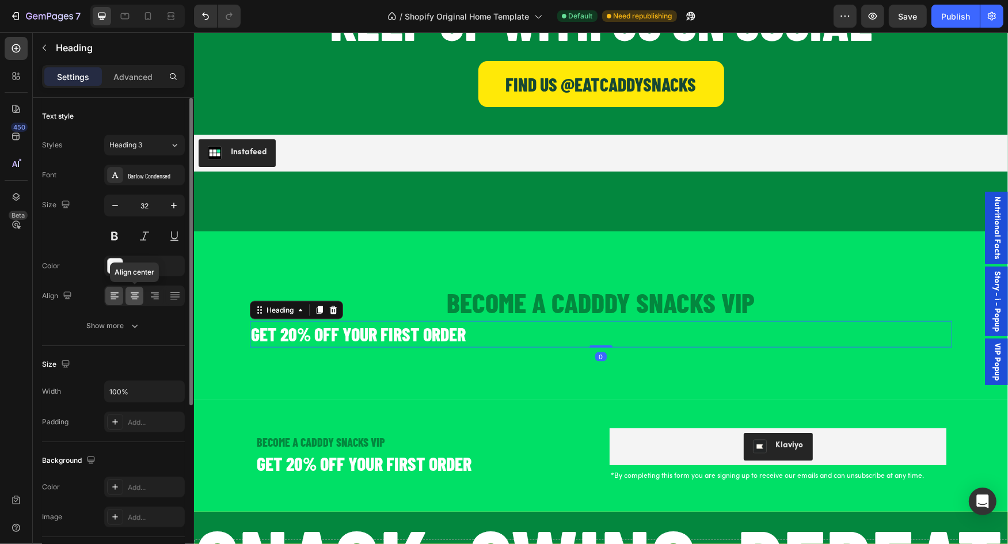
click at [130, 294] on icon at bounding box center [135, 296] width 12 height 12
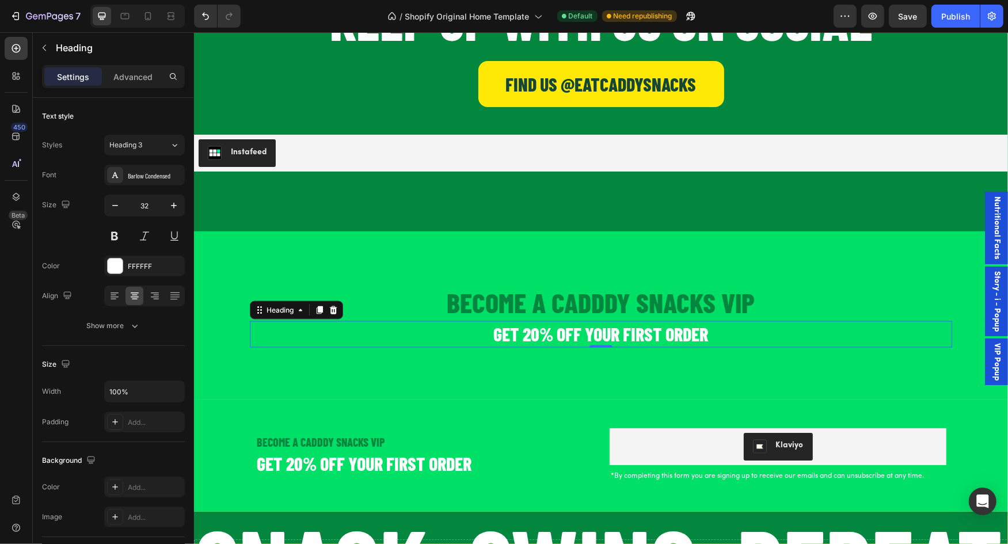
click at [524, 325] on h2 "GET 20% OFF YOUR FIRST ORDER" at bounding box center [600, 334] width 702 height 26
click at [500, 326] on p "GET 20% OFF YOUR FIRST ORDER" at bounding box center [600, 334] width 700 height 24
click at [494, 328] on p "GET 20% OFF YOUR FIRST ORDER" at bounding box center [600, 334] width 700 height 24
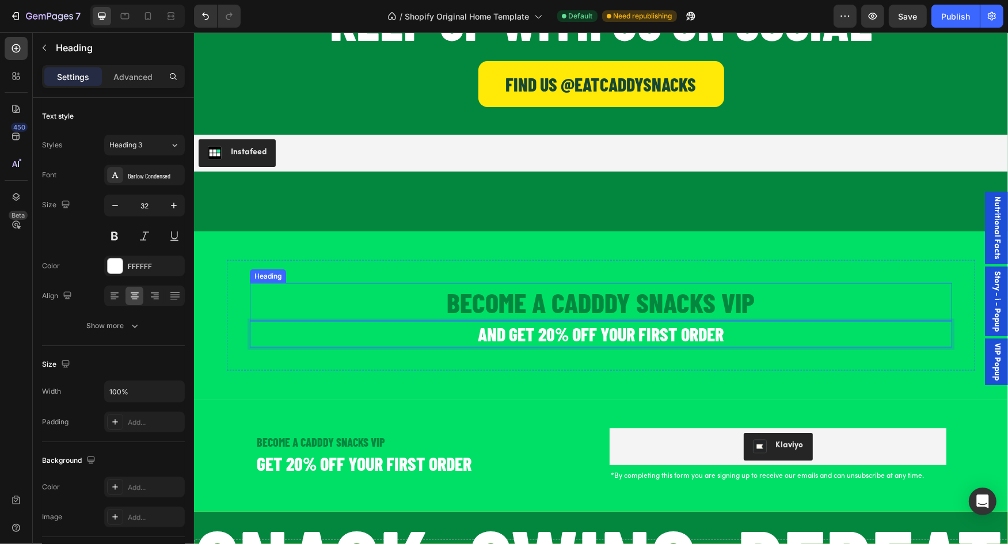
click at [561, 295] on p "BECOME A CADDDY SNACKS VIP" at bounding box center [600, 302] width 700 height 36
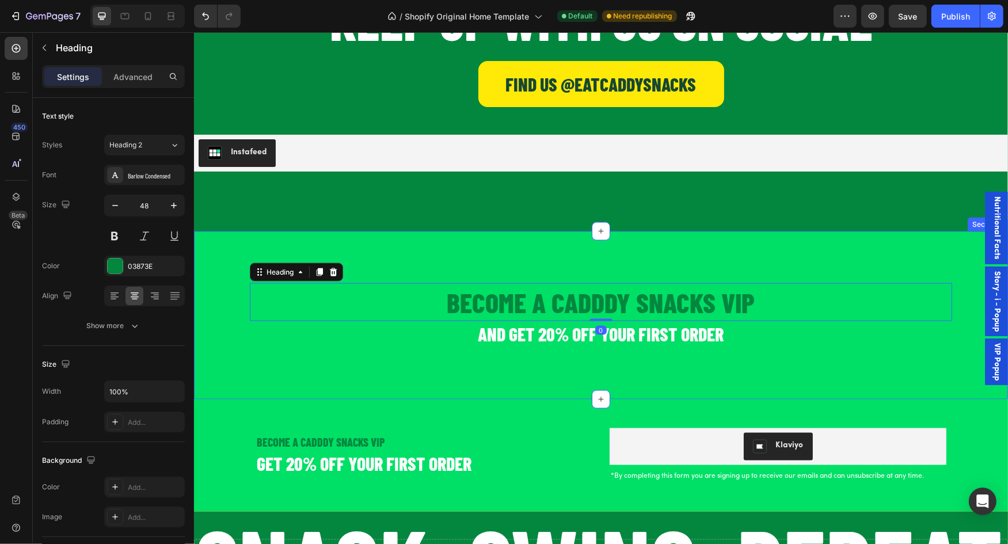
click at [538, 235] on div "BECOME A CADDDY SNACKS VIP Heading 0 AND GET 20% OFF YOUR FIRST ORDER Heading R…" at bounding box center [600, 315] width 814 height 168
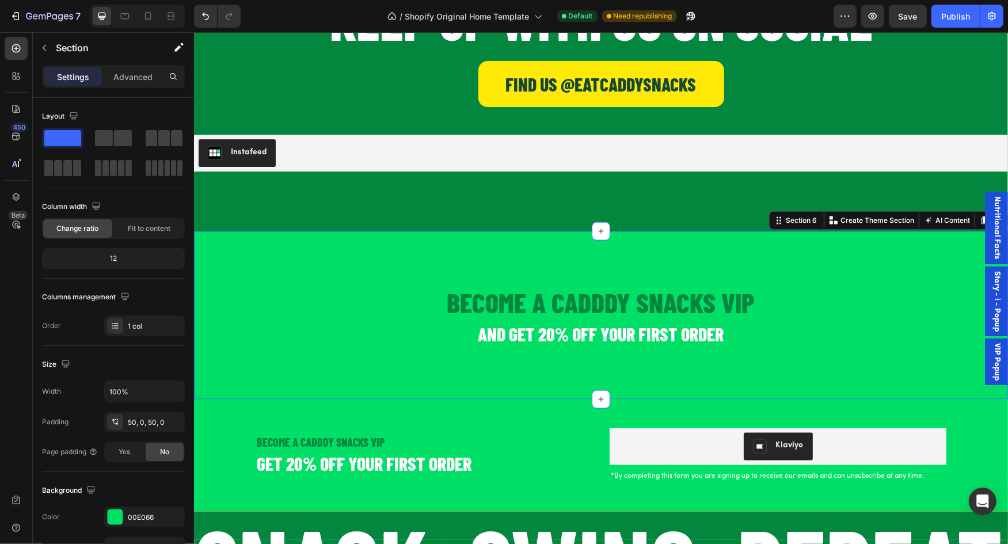
click at [494, 242] on div "BECOME A CADDDY SNACKS VIP Heading AND GET 20% OFF YOUR FIRST ORDER Heading Row…" at bounding box center [600, 315] width 814 height 168
click at [627, 449] on div "Klaviyo" at bounding box center [778, 446] width 328 height 28
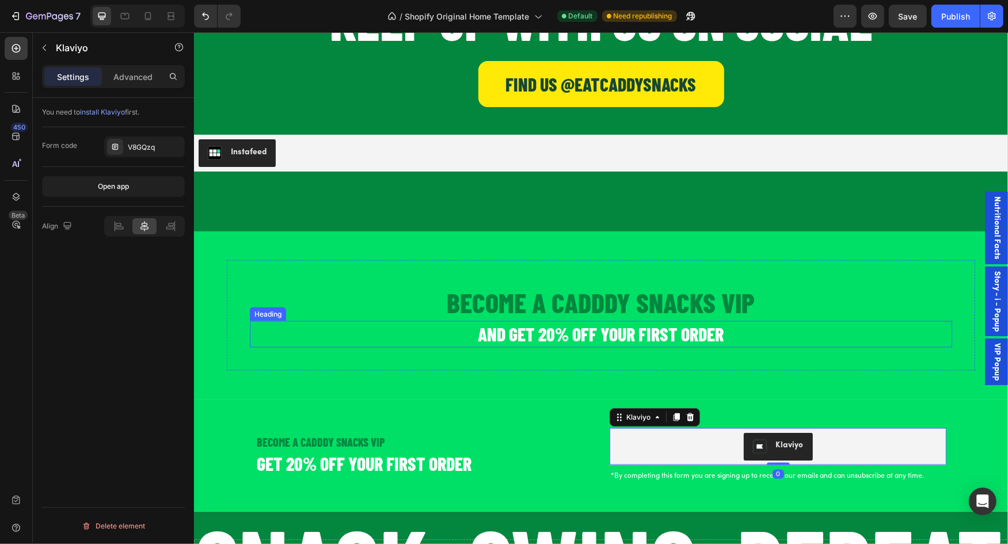
click at [568, 331] on p "AND GET 20% OFF YOUR FIRST ORDER" at bounding box center [600, 334] width 700 height 24
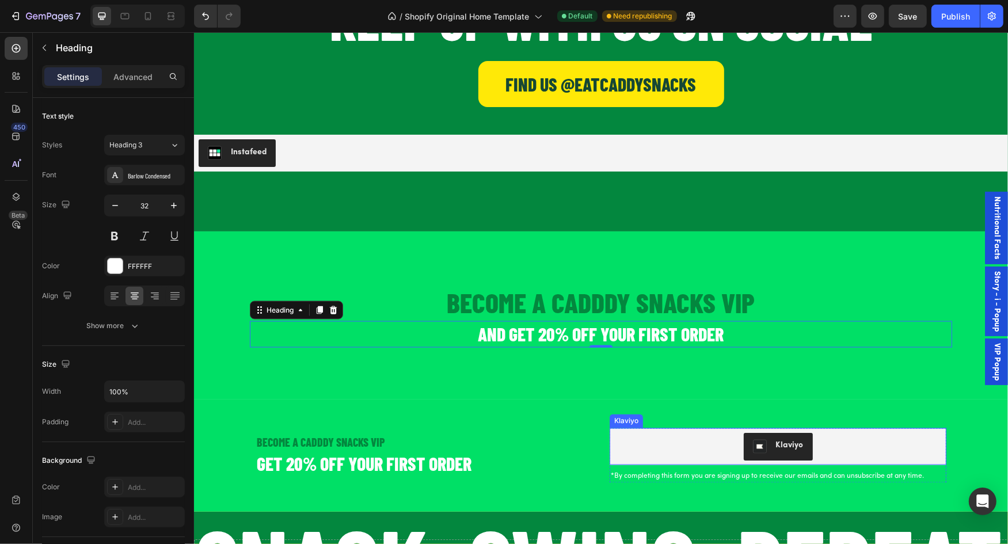
click at [650, 441] on div "Klaviyo" at bounding box center [778, 446] width 328 height 28
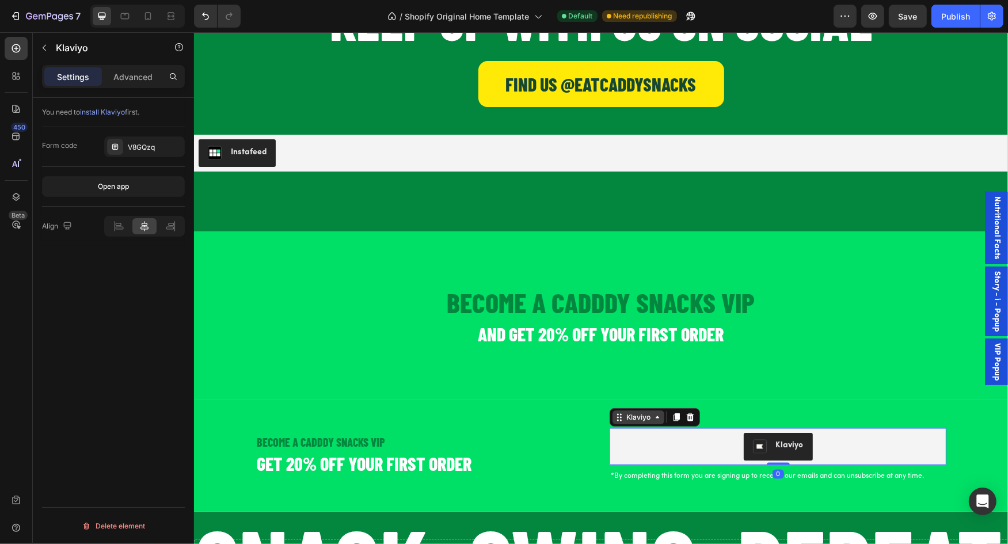
click at [631, 421] on div "Klaviyo" at bounding box center [638, 417] width 52 height 14
click at [679, 419] on icon at bounding box center [675, 416] width 9 height 9
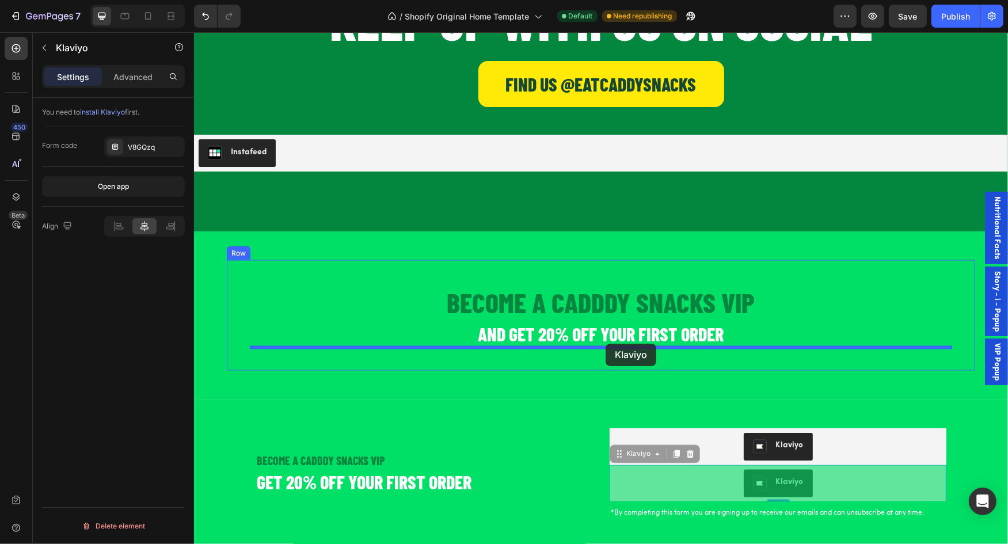
drag, startPoint x: 646, startPoint y: 453, endPoint x: 605, endPoint y: 343, distance: 117.3
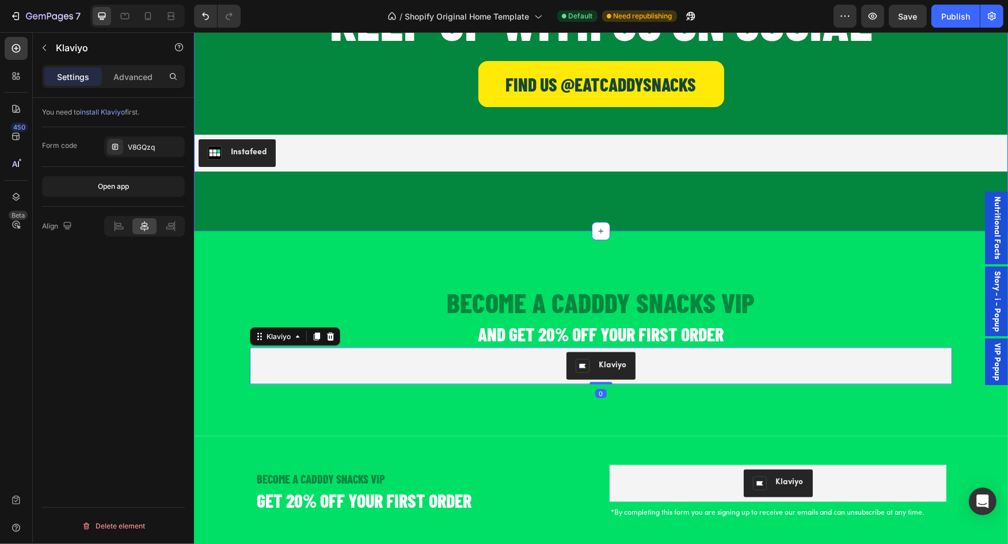
click at [519, 222] on div "Keep up with us on Social Heading Find Us @eatcaddysnacks Button Row Instafeed …" at bounding box center [600, 81] width 814 height 299
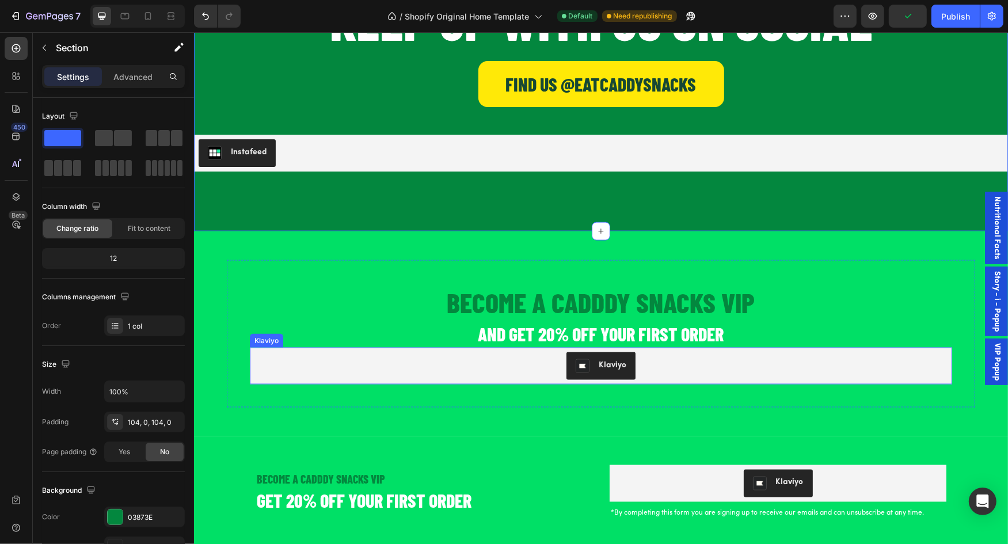
click at [537, 373] on div "Klaviyo" at bounding box center [600, 366] width 693 height 28
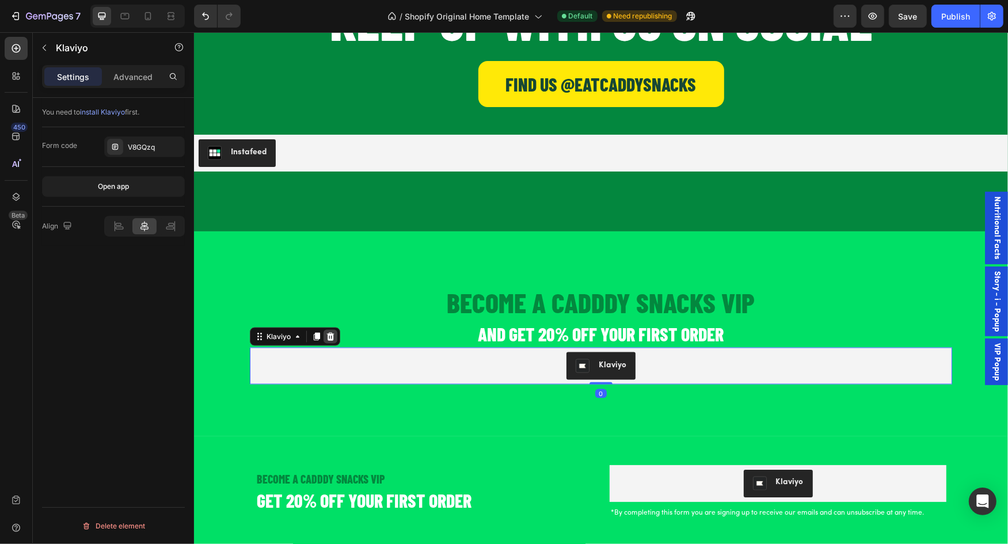
click at [329, 337] on icon at bounding box center [329, 336] width 7 height 8
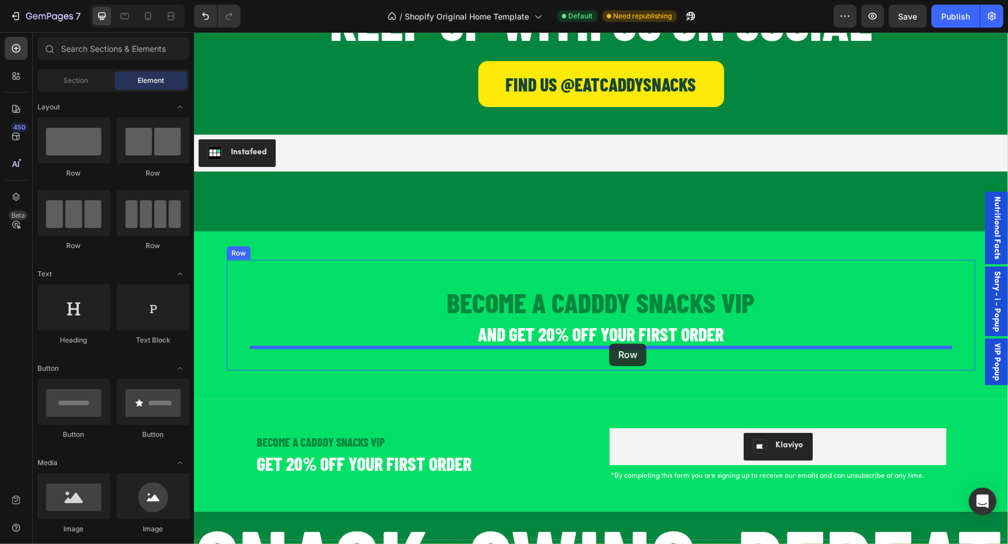
drag, startPoint x: 258, startPoint y: 173, endPoint x: 608, endPoint y: 344, distance: 389.2
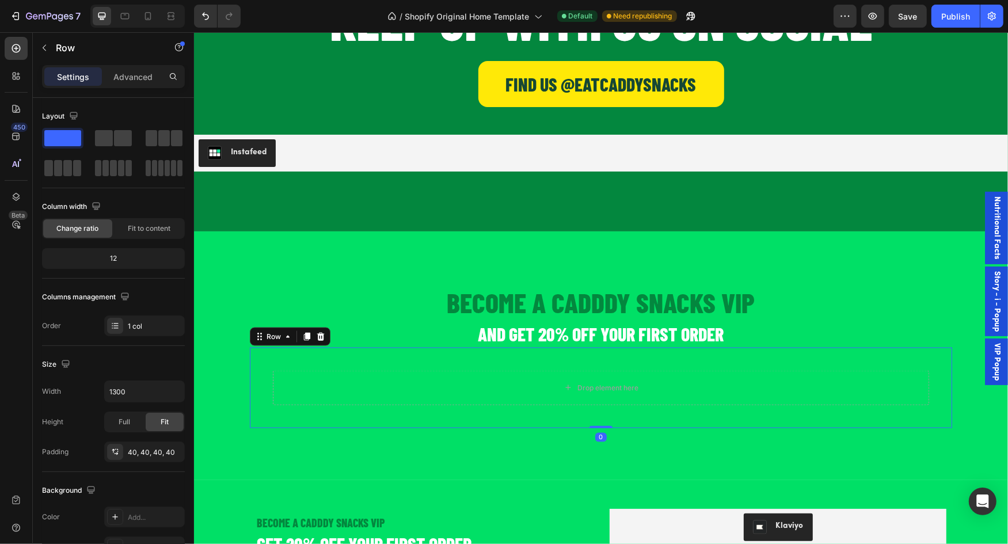
scroll to position [1663, 0]
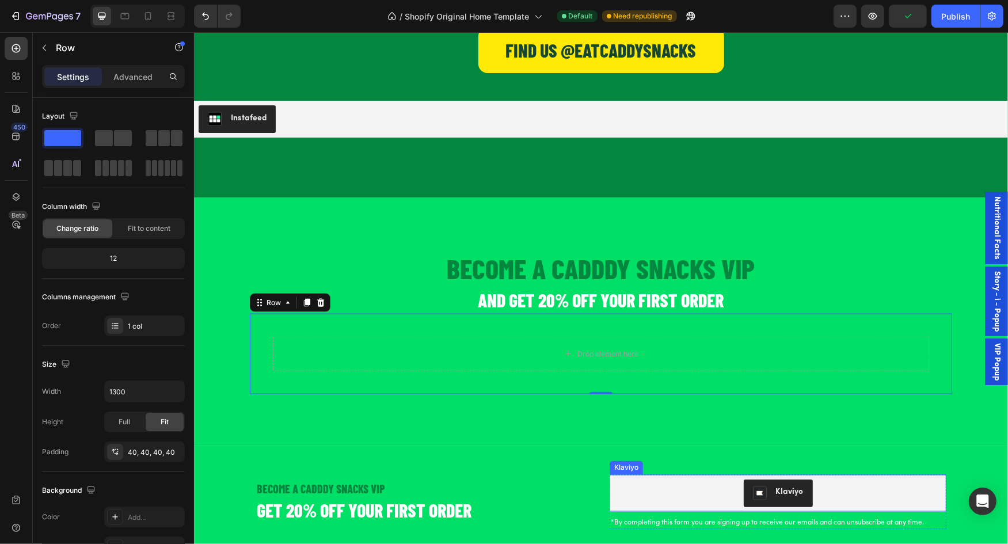
click at [643, 482] on div "Klaviyo" at bounding box center [778, 493] width 328 height 28
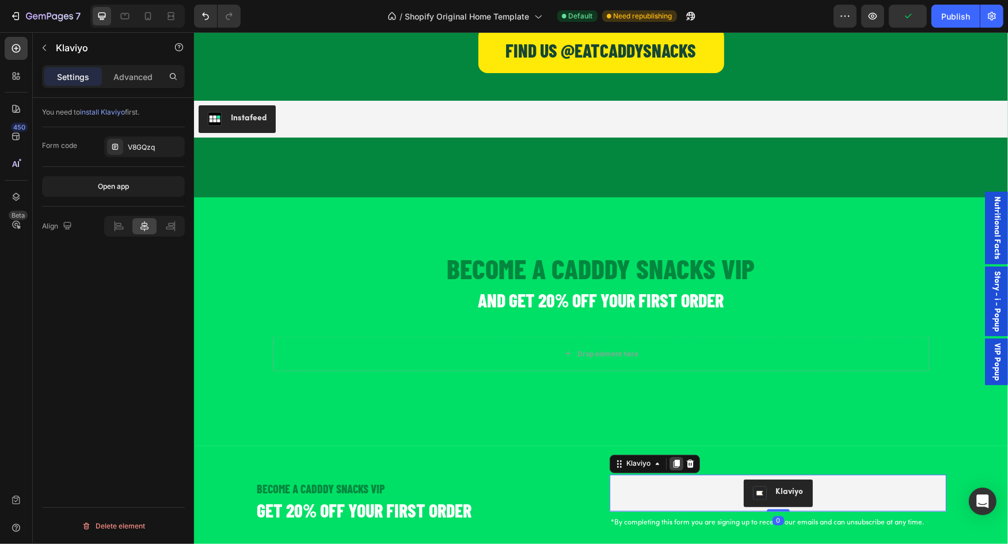
click at [679, 466] on icon at bounding box center [675, 463] width 9 height 9
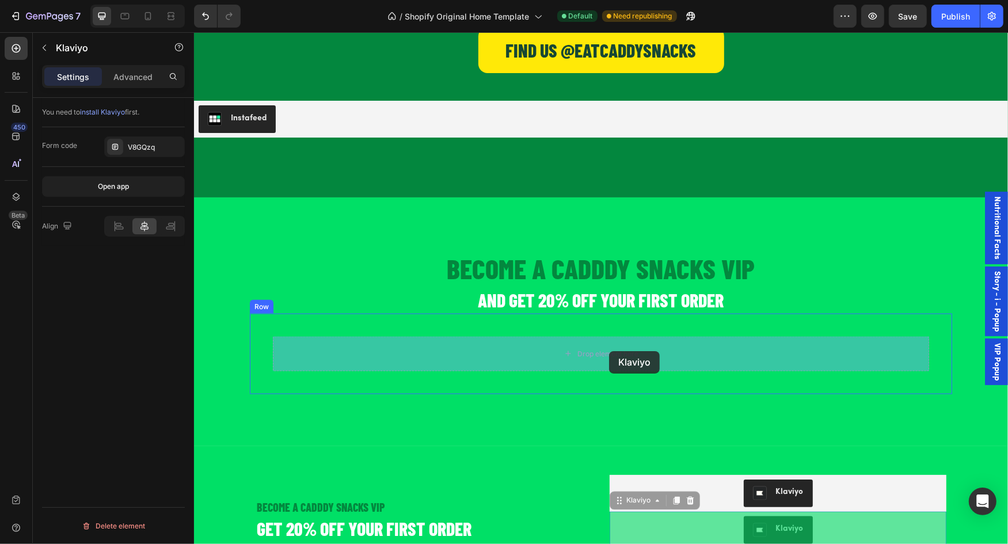
drag, startPoint x: 639, startPoint y: 498, endPoint x: 608, endPoint y: 351, distance: 151.0
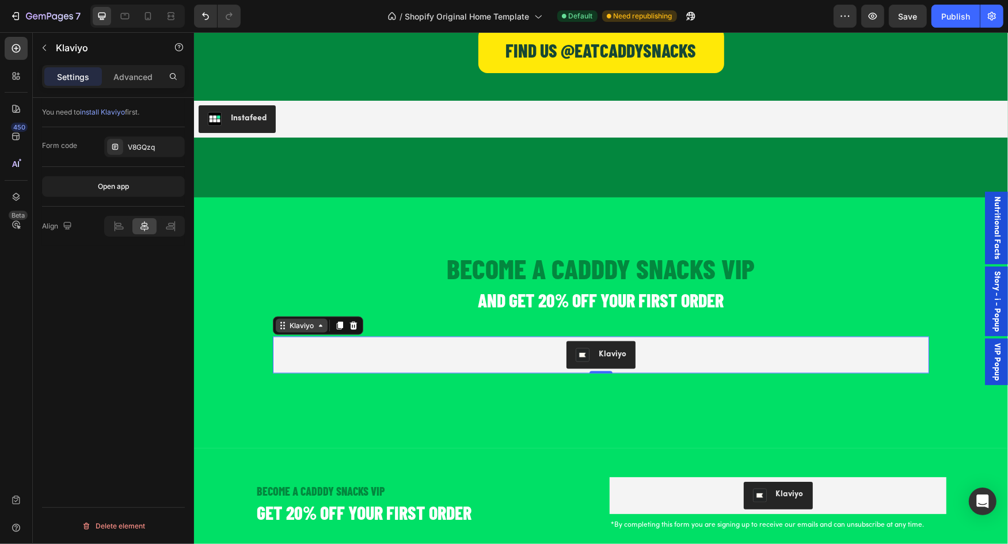
click at [317, 325] on icon at bounding box center [319, 325] width 9 height 9
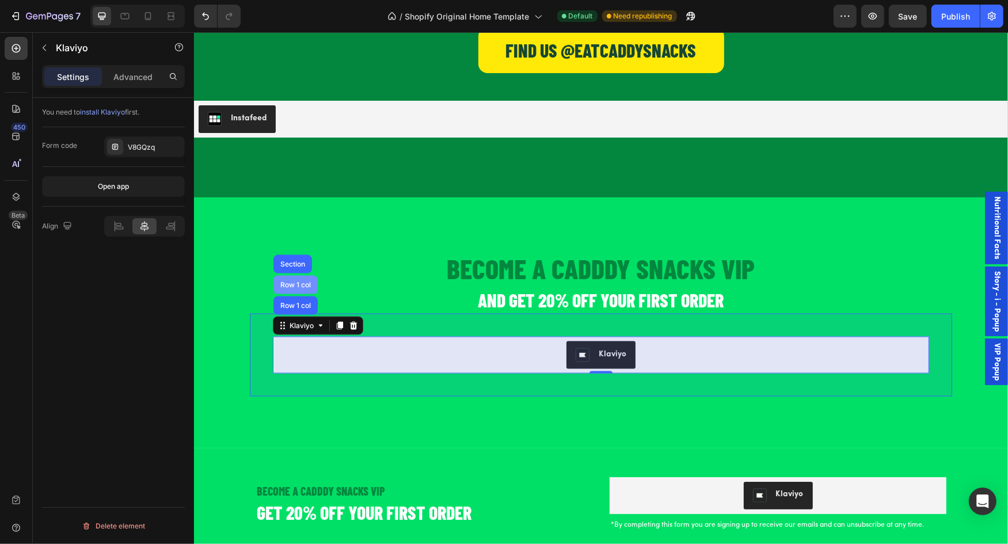
click at [296, 302] on div "Row 1 col" at bounding box center [294, 305] width 35 height 7
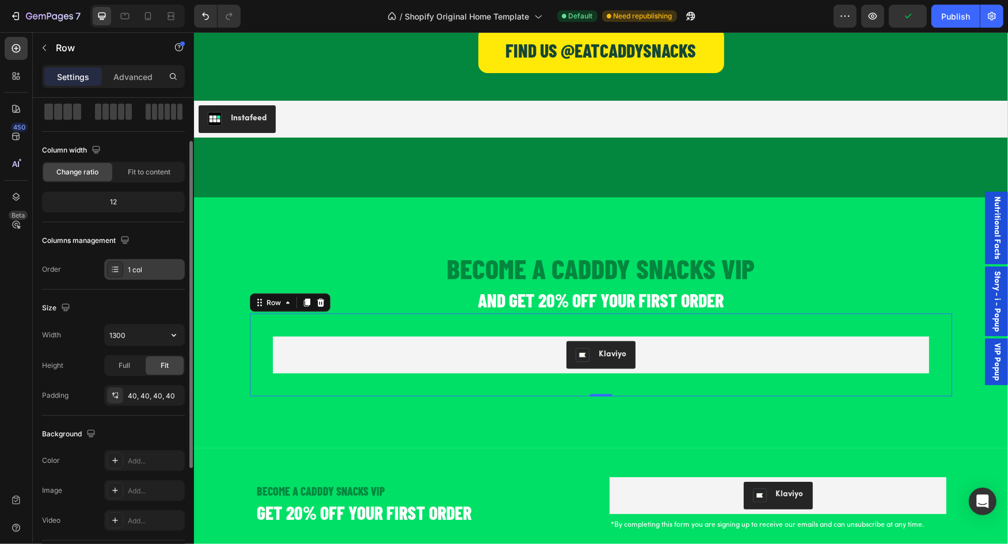
scroll to position [59, 0]
click at [135, 331] on input "1300" at bounding box center [144, 332] width 79 height 21
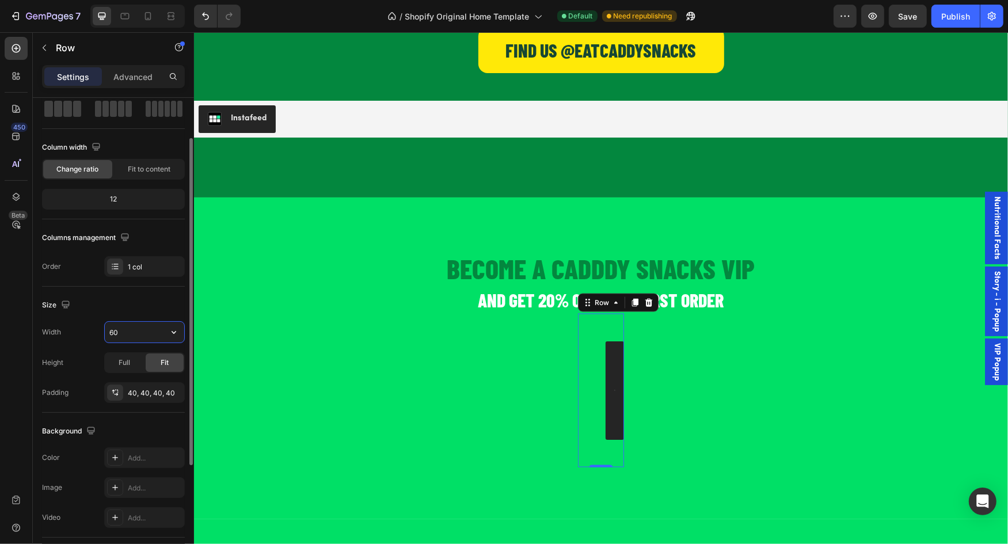
type input "600"
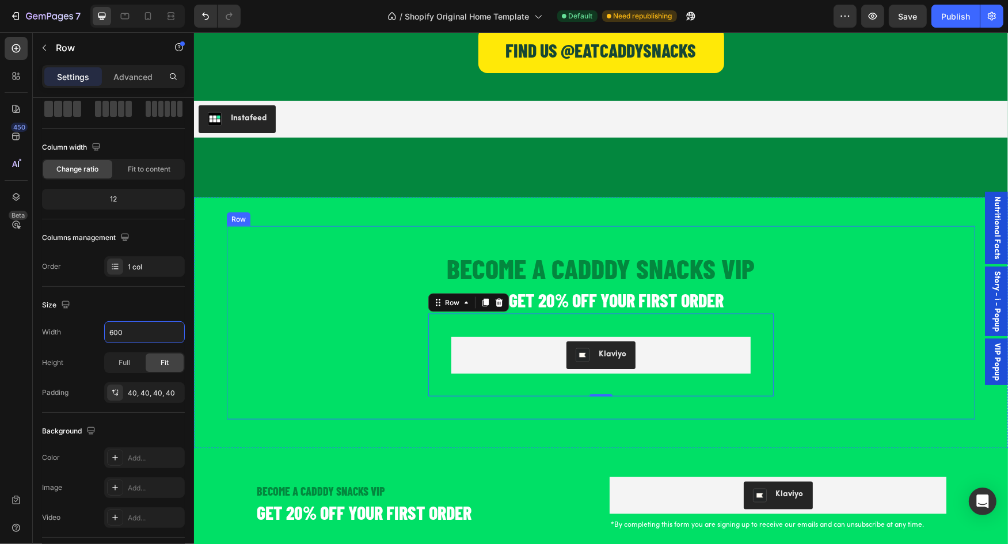
click at [302, 346] on div "BECOME A CADDDY SNACKS VIP Heading AND GET 20% OFF YOUR FIRST ORDER Heading Kla…" at bounding box center [600, 322] width 702 height 147
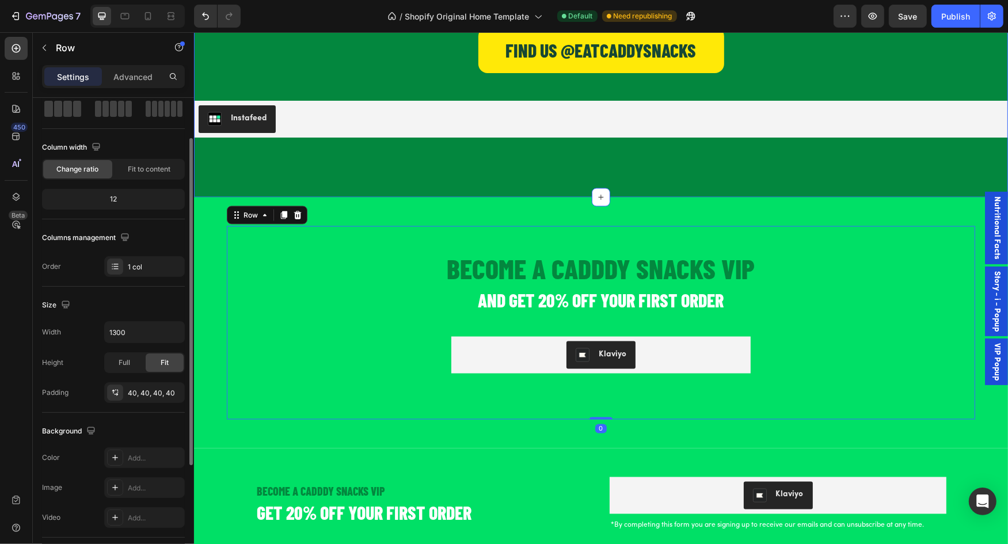
click at [458, 182] on div "Keep up with us on Social Heading Find Us @eatcaddysnacks Button Row Instafeed …" at bounding box center [600, 47] width 814 height 299
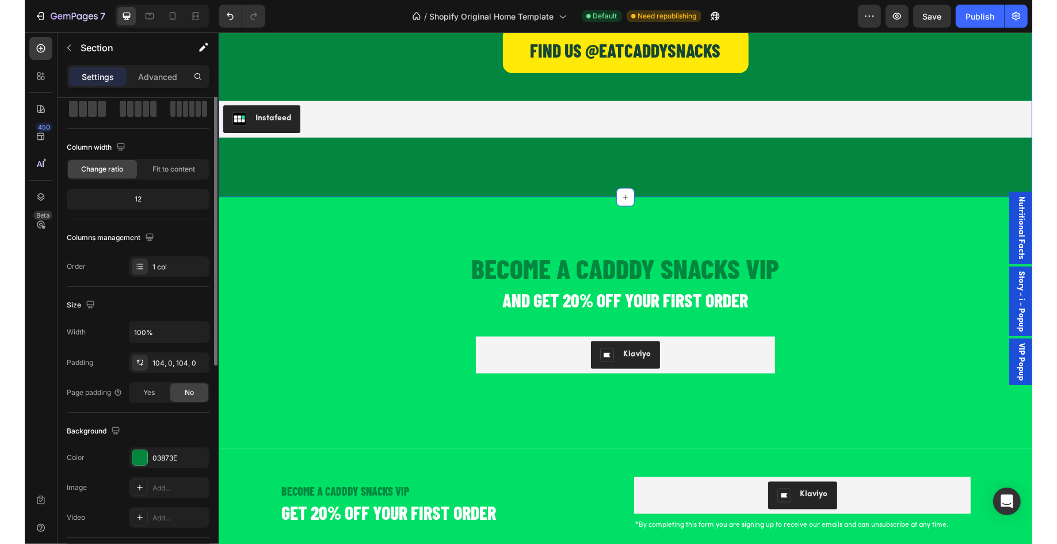
scroll to position [0, 0]
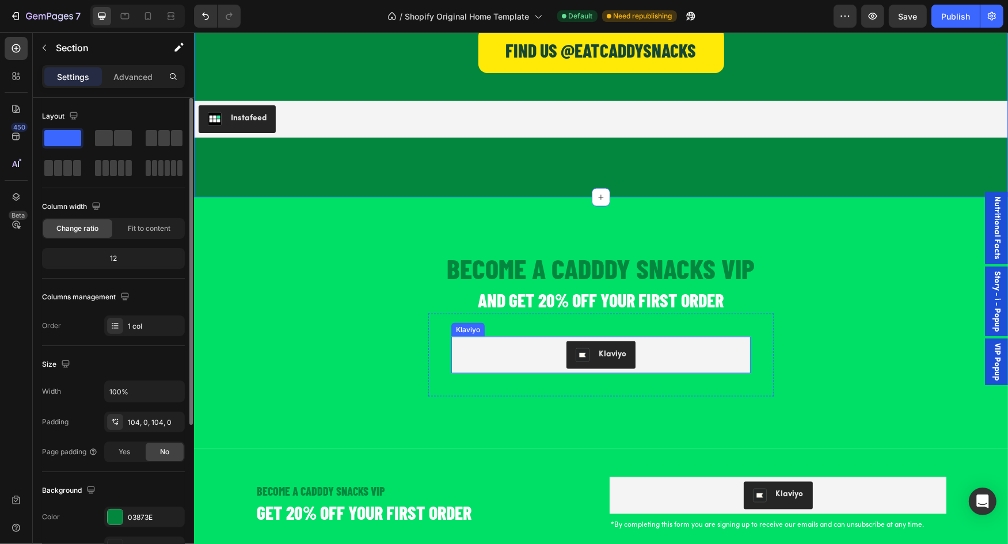
click at [517, 344] on div "Klaviyo" at bounding box center [600, 355] width 290 height 28
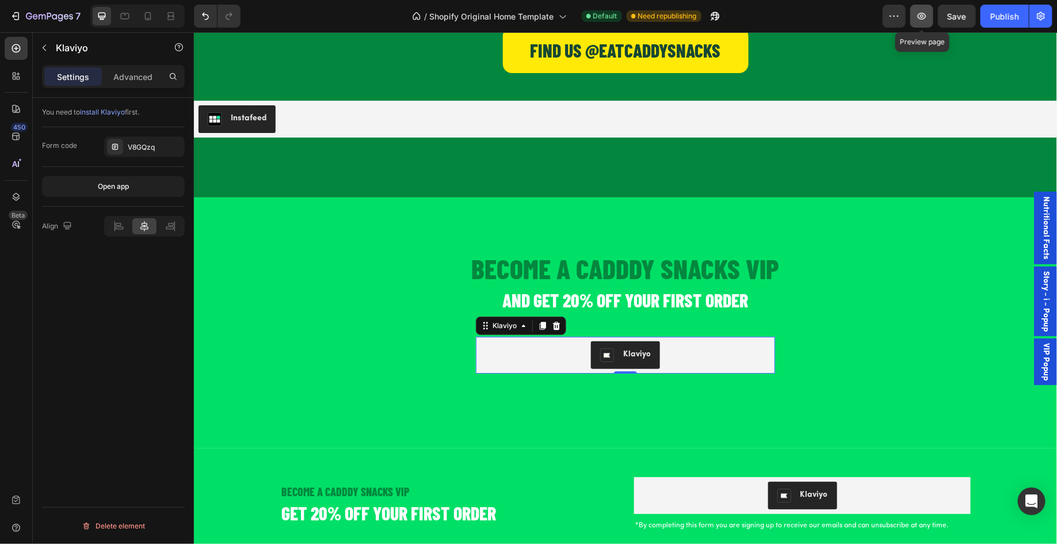
click at [928, 17] on icon "button" at bounding box center [922, 16] width 12 height 12
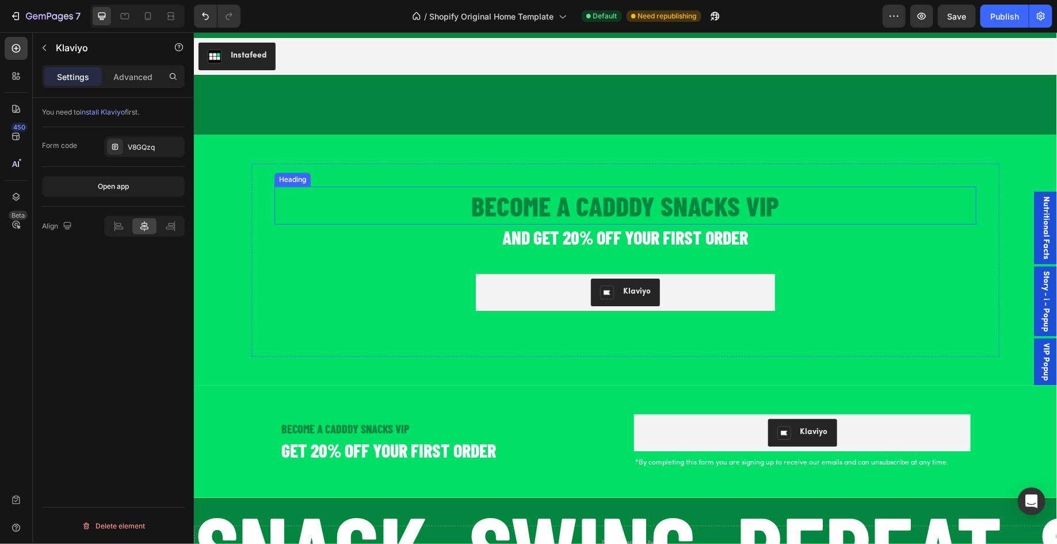
scroll to position [1801, 0]
